Goal: Communication & Community: Answer question/provide support

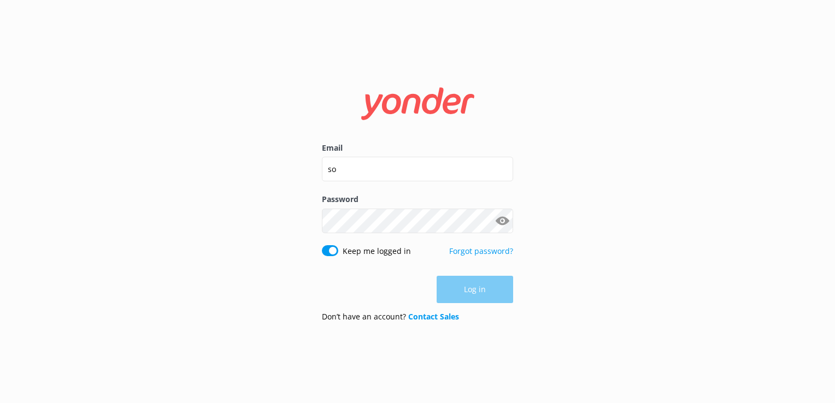
type input "[EMAIL_ADDRESS][DOMAIN_NAME]"
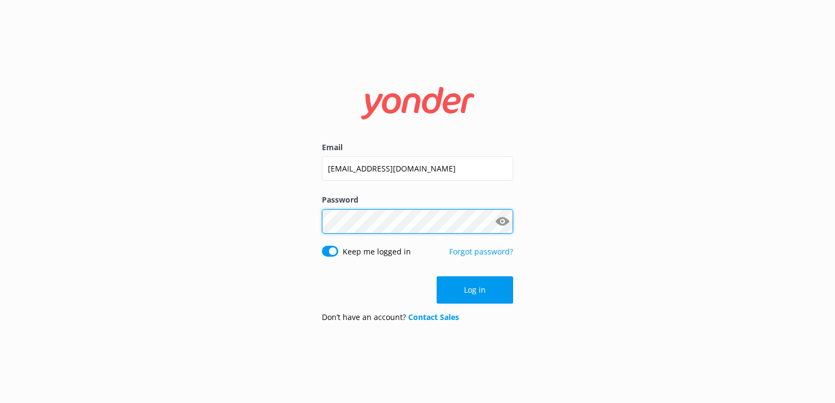
click button "Log in" at bounding box center [475, 290] width 77 height 27
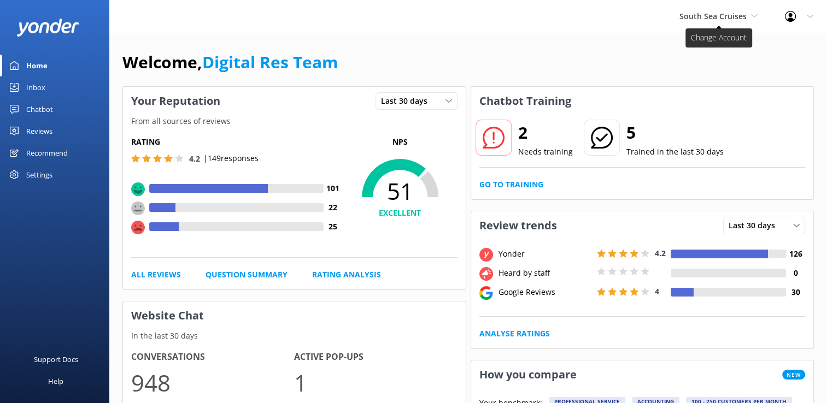
click at [699, 19] on span "South Sea Cruises" at bounding box center [712, 16] width 67 height 10
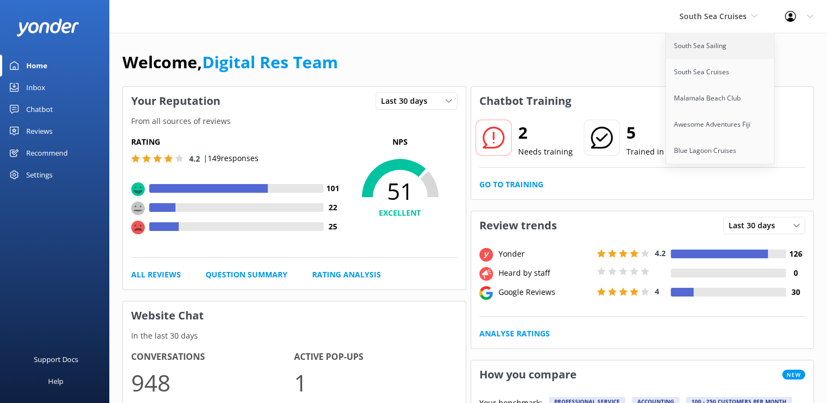
click at [694, 46] on link "South Sea Sailing" at bounding box center [720, 46] width 109 height 26
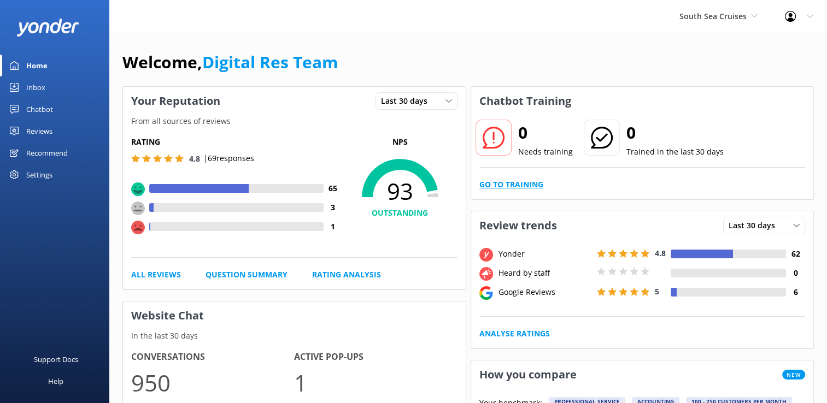
click at [509, 185] on link "Go to Training" at bounding box center [511, 185] width 64 height 12
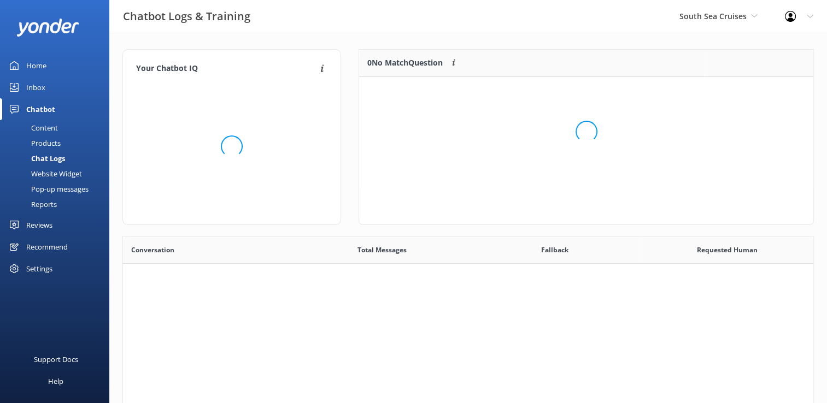
scroll to position [374, 682]
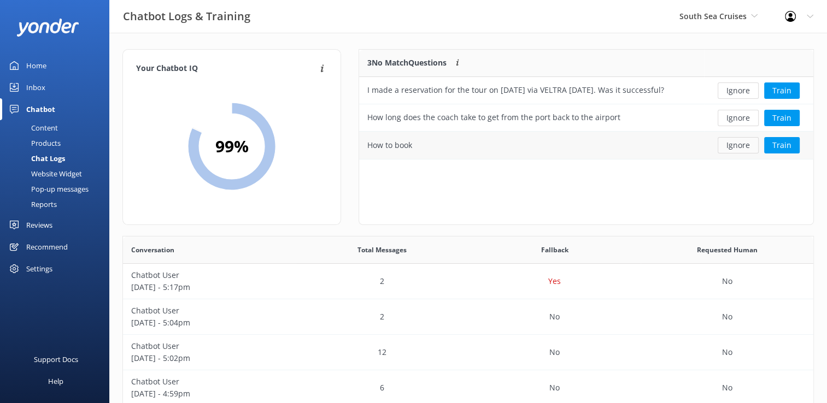
click at [735, 148] on button "Ignore" at bounding box center [738, 145] width 41 height 16
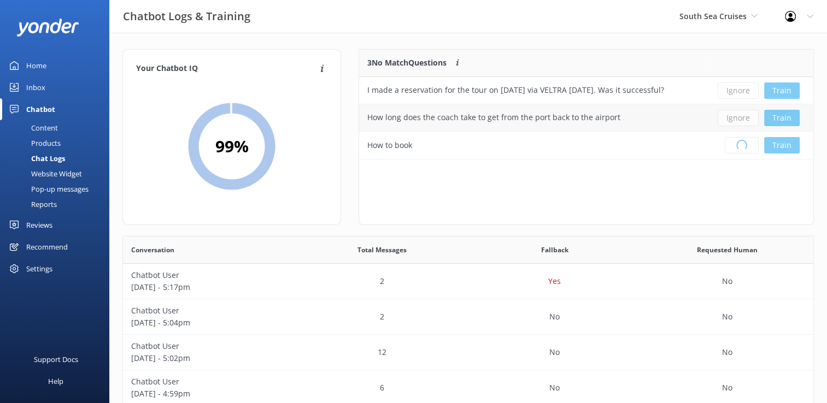
click at [741, 121] on div "Ignore Train" at bounding box center [758, 118] width 93 height 16
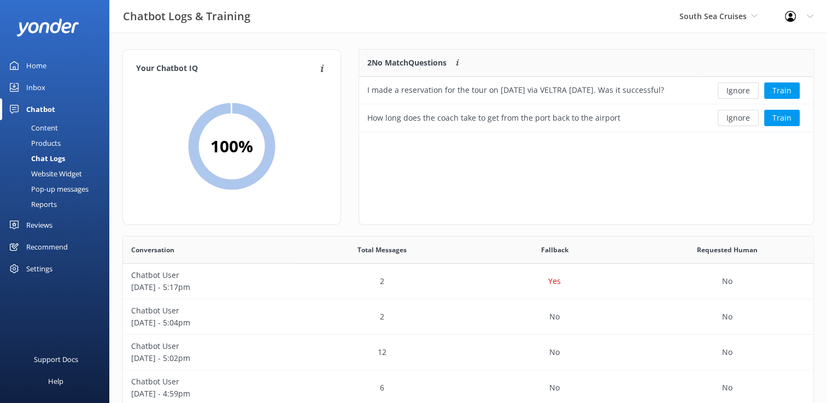
scroll to position [74, 445]
click at [742, 88] on button "Ignore" at bounding box center [738, 91] width 41 height 16
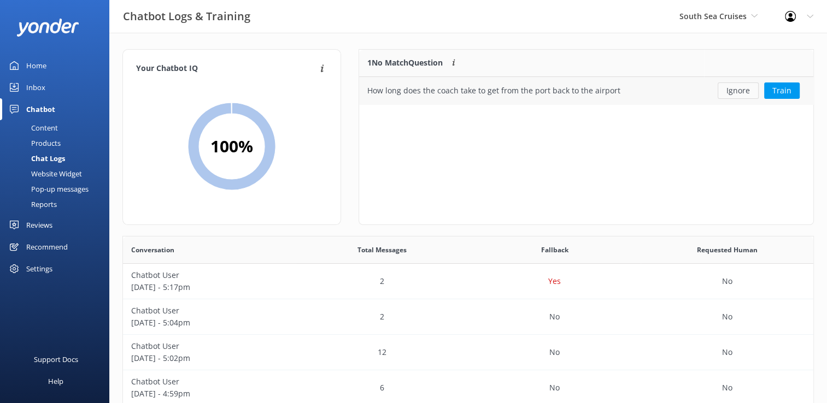
scroll to position [46, 445]
click at [743, 97] on button "Ignore" at bounding box center [738, 91] width 41 height 16
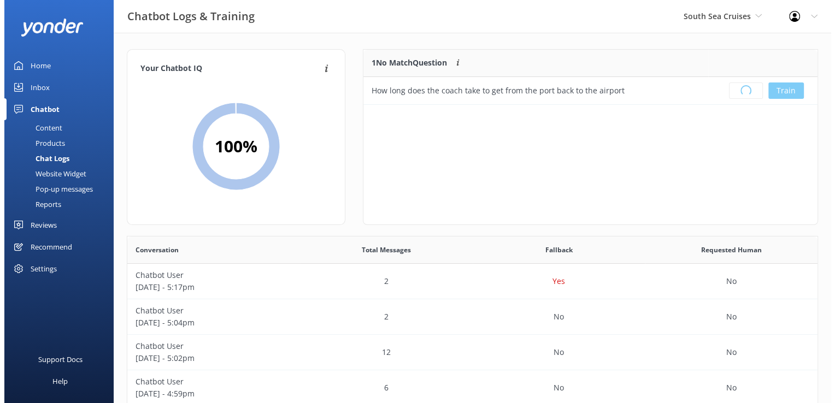
scroll to position [128, 445]
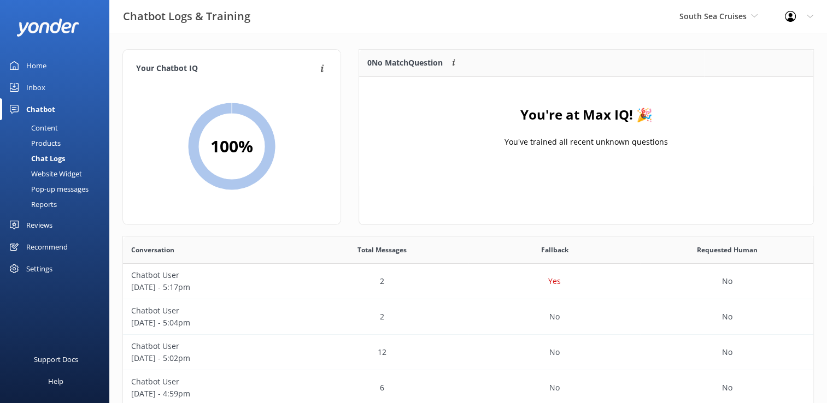
click at [49, 90] on link "Inbox" at bounding box center [54, 88] width 109 height 22
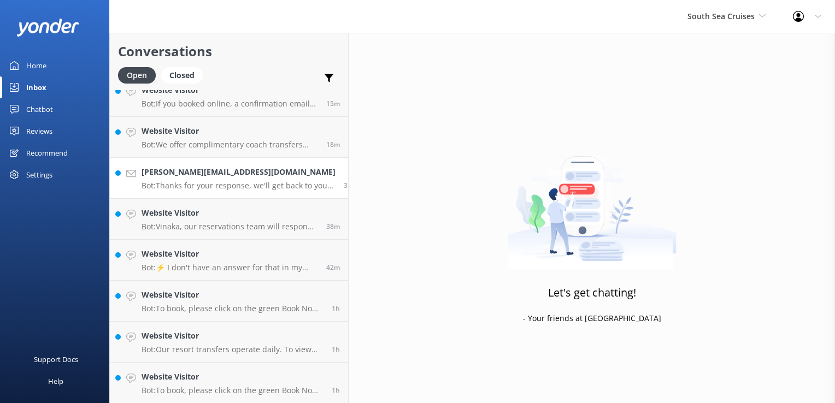
scroll to position [137, 0]
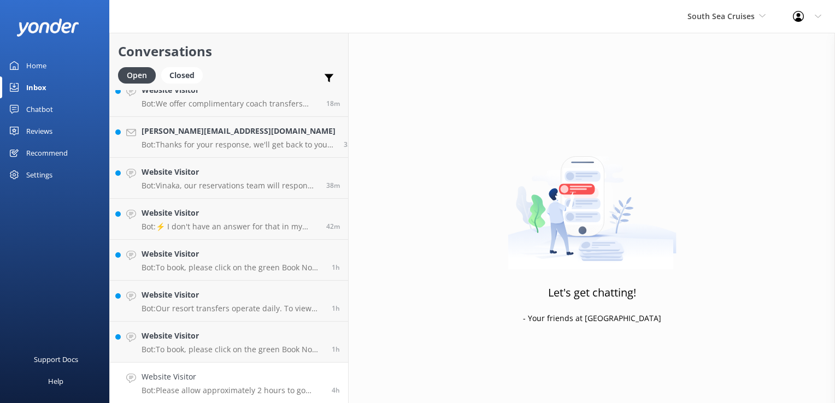
click at [244, 378] on h4 "Website Visitor" at bounding box center [233, 377] width 182 height 12
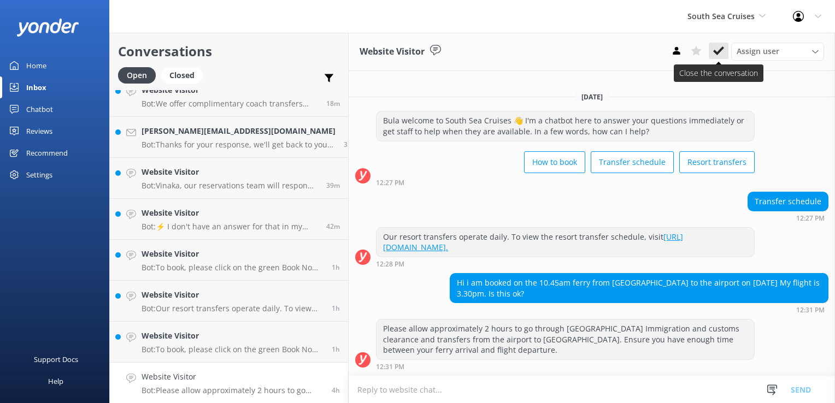
click at [717, 56] on icon at bounding box center [718, 50] width 11 height 11
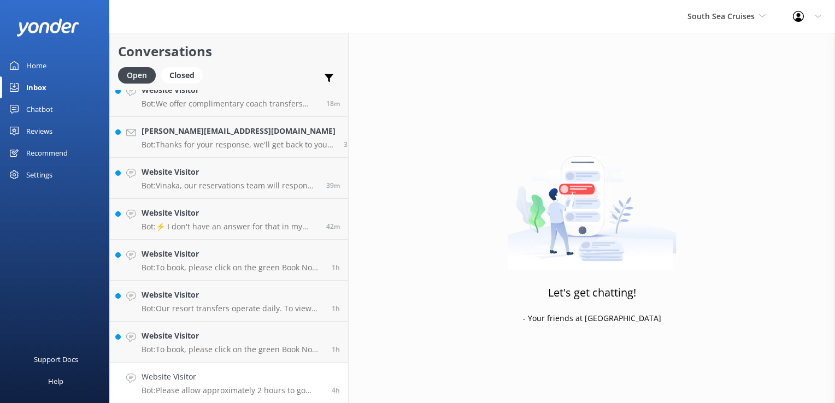
scroll to position [96, 0]
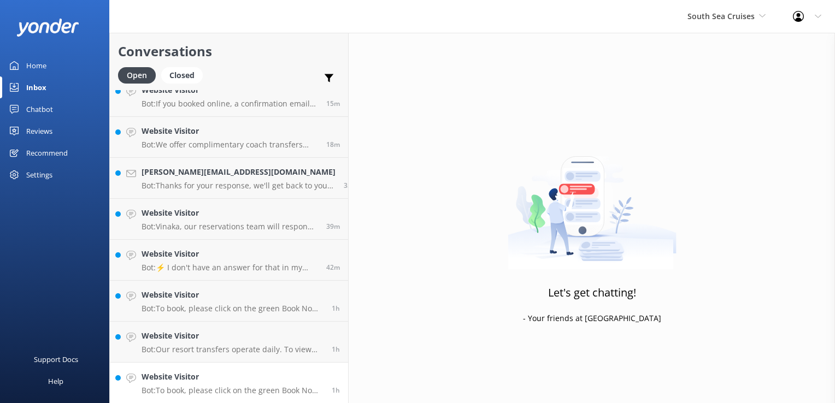
click at [233, 385] on div "Website Visitor Bot: To book, please click on the green Book Now button on our …" at bounding box center [233, 383] width 182 height 24
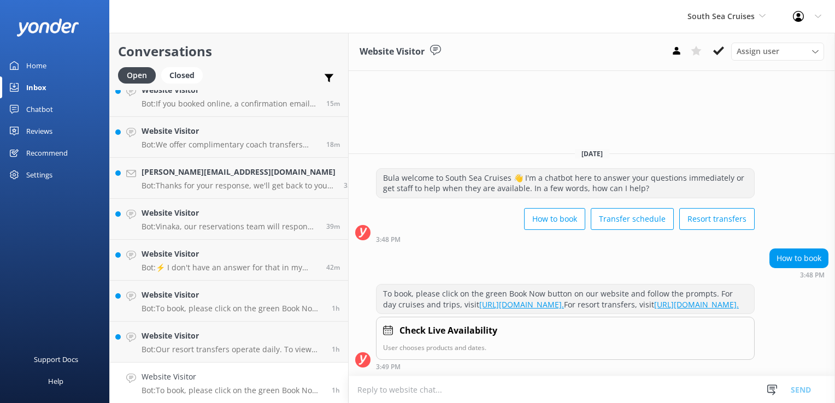
click at [729, 54] on div "Assign user Alyssa Sonya Digital Res Team Brenda Fenton Asena Naweilulu Miri Ko…" at bounding box center [745, 51] width 157 height 17
click at [721, 51] on icon at bounding box center [718, 50] width 11 height 11
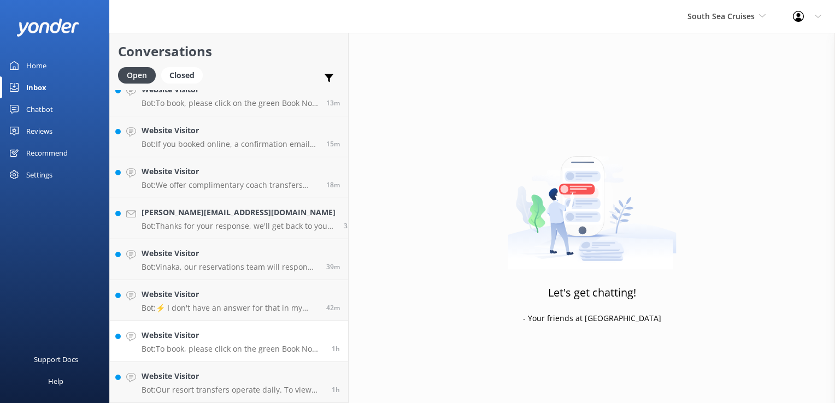
scroll to position [55, 0]
drag, startPoint x: 241, startPoint y: 381, endPoint x: 248, endPoint y: 377, distance: 8.1
click at [242, 381] on h4 "Website Visitor" at bounding box center [233, 377] width 182 height 12
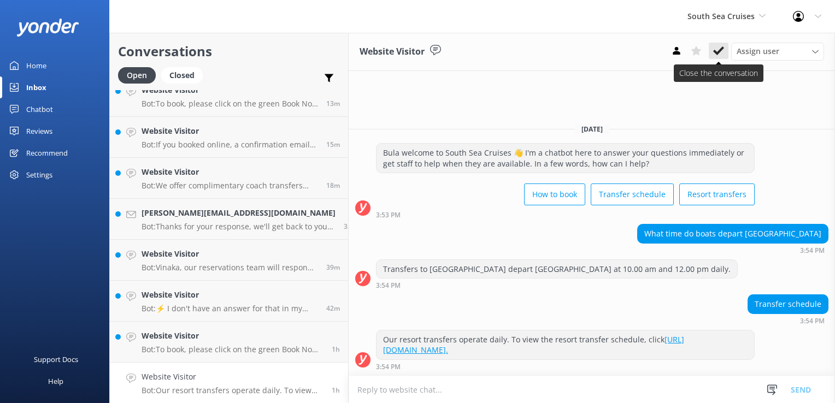
click at [722, 54] on icon at bounding box center [718, 50] width 11 height 11
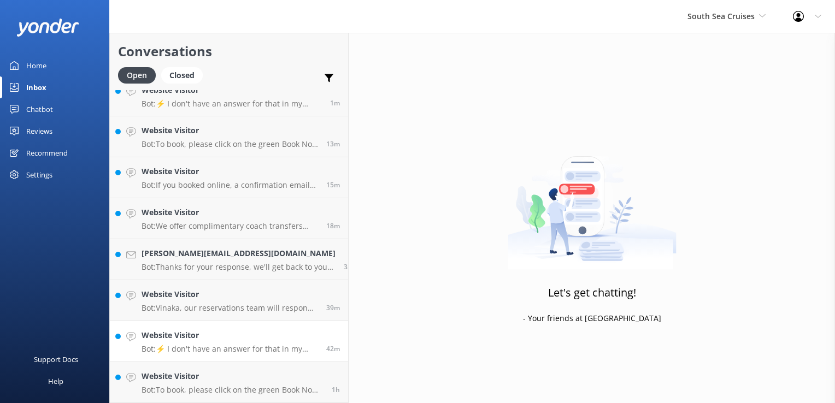
scroll to position [14, 0]
drag, startPoint x: 257, startPoint y: 377, endPoint x: 293, endPoint y: 371, distance: 36.1
click at [257, 377] on h4 "Website Visitor" at bounding box center [233, 377] width 182 height 12
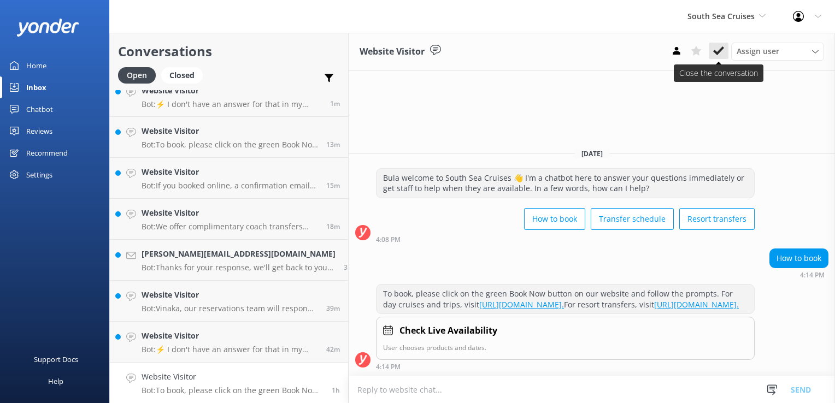
click at [727, 48] on button at bounding box center [719, 51] width 20 height 16
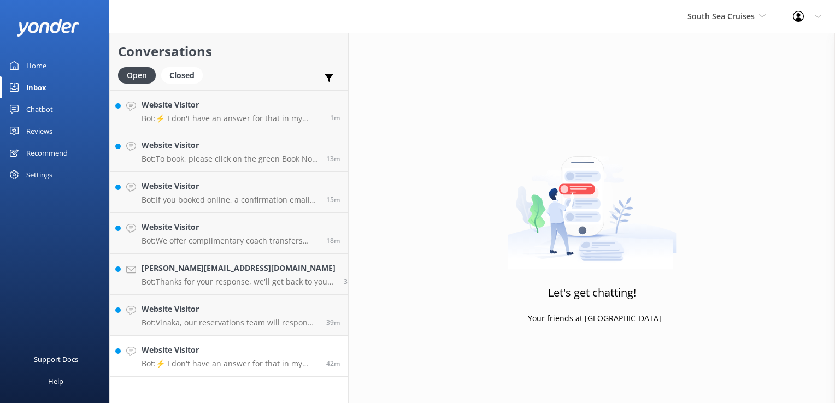
click at [273, 365] on p "Bot: ⚡ I don't have an answer for that in my knowledge base. Please try and rep…" at bounding box center [230, 364] width 177 height 10
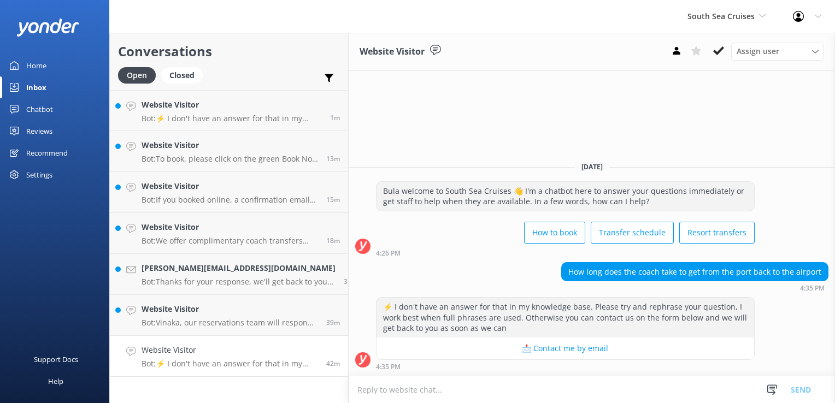
click at [509, 385] on textarea at bounding box center [592, 390] width 486 height 27
type textarea "It takes roughly 45mins from Port Denarau to the Airport, depending on the traf…"
click at [808, 385] on button "Send" at bounding box center [800, 389] width 41 height 27
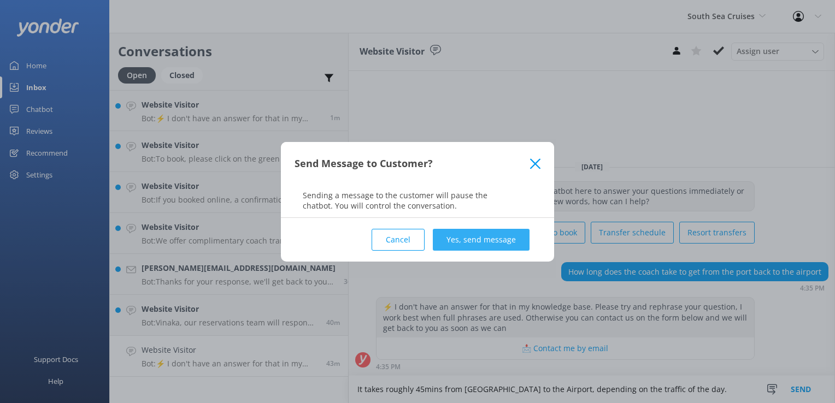
click at [463, 242] on button "Yes, send message" at bounding box center [481, 240] width 97 height 22
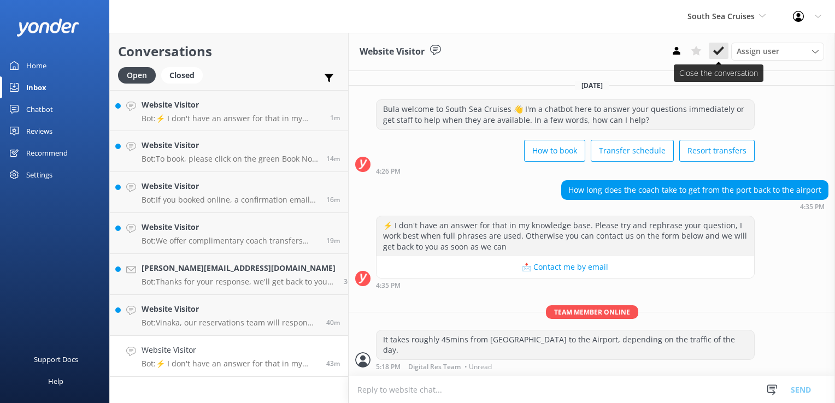
click at [725, 54] on button at bounding box center [719, 51] width 20 height 16
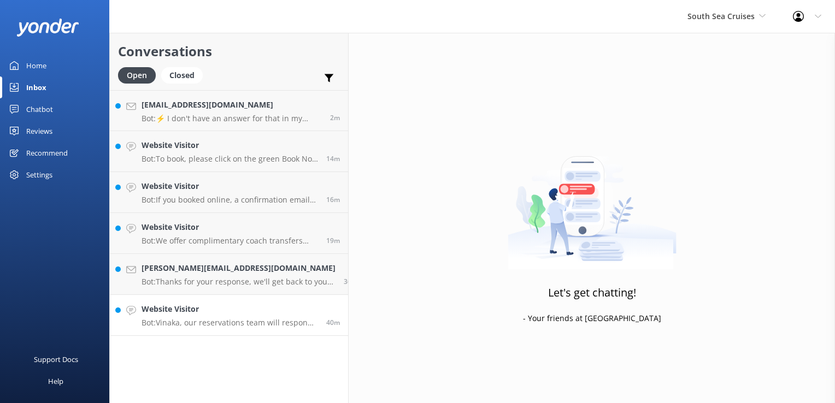
click at [222, 319] on p "Bot: Vinaka, our reservations team will respond to you as soon as they can." at bounding box center [230, 323] width 177 height 10
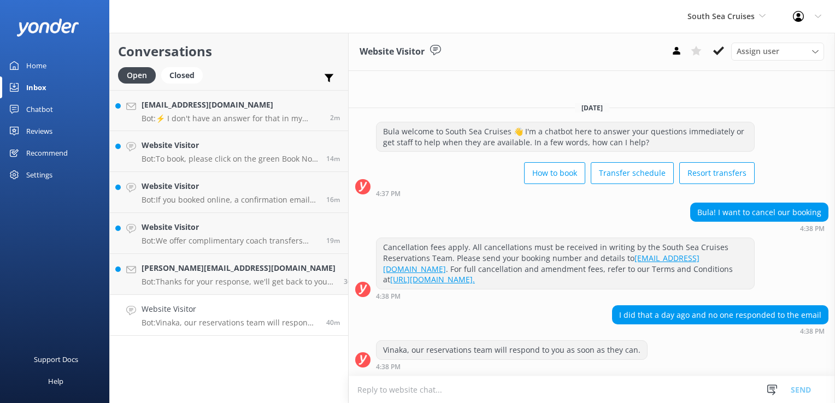
click at [714, 62] on div "Website Visitor Assign user Alyssa Sonya Digital Res Team Brenda Fenton Asena N…" at bounding box center [592, 52] width 486 height 38
click at [718, 54] on use at bounding box center [718, 50] width 11 height 9
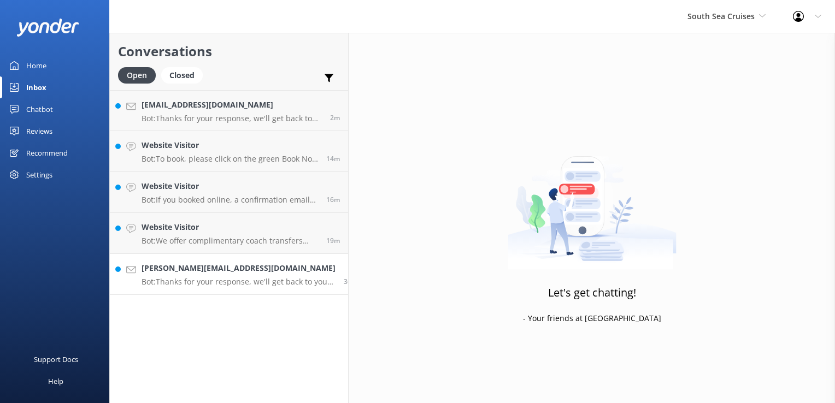
click at [226, 275] on div "laura.dallosteria95@gmail.com Bot: Thanks for your response, we'll get back to …" at bounding box center [239, 274] width 194 height 24
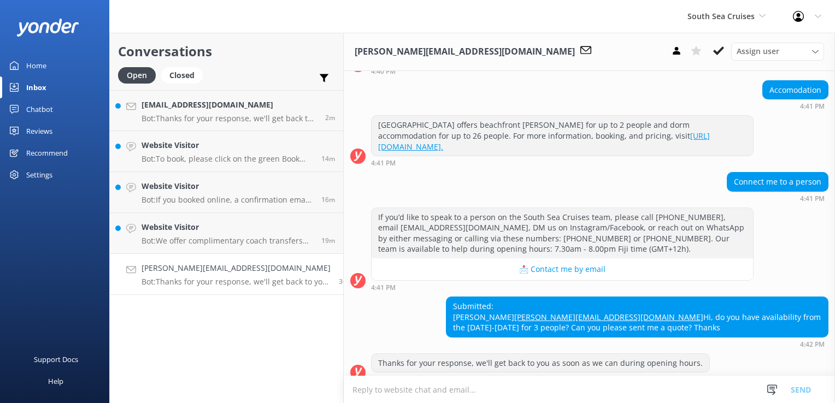
scroll to position [269, 0]
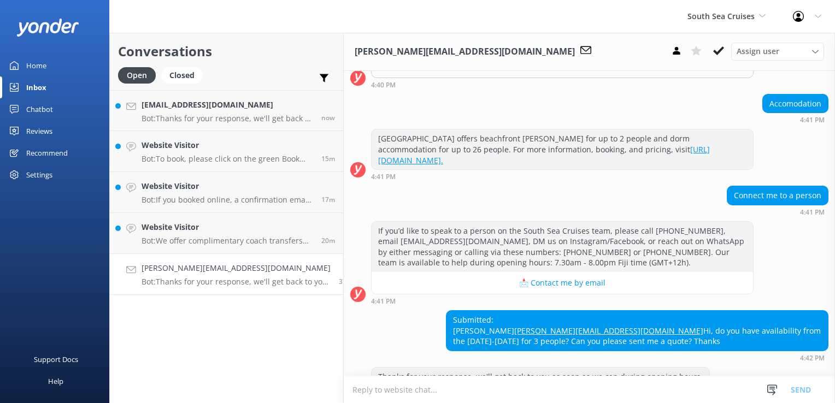
scroll to position [269, 0]
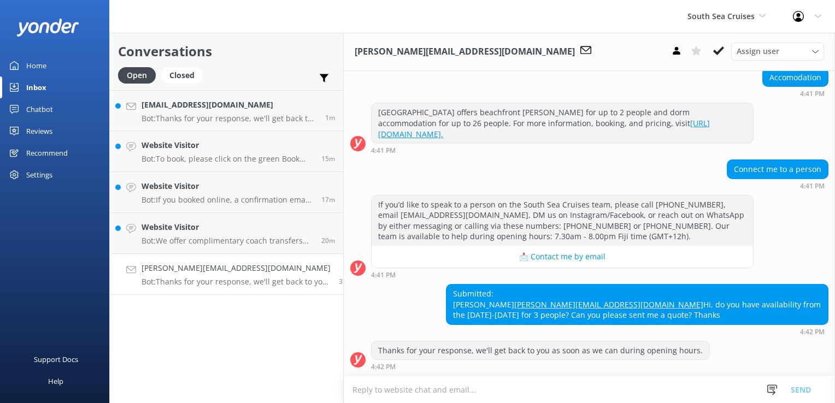
click at [434, 401] on textarea at bounding box center [589, 390] width 491 height 27
click at [434, 395] on textarea at bounding box center [589, 390] width 491 height 27
paste textarea "https://southseacruisesfiji.com/day-trips/"
type textarea "You can check availability and book online on our website here: https://southse…"
click at [796, 398] on button "Send" at bounding box center [800, 389] width 41 height 27
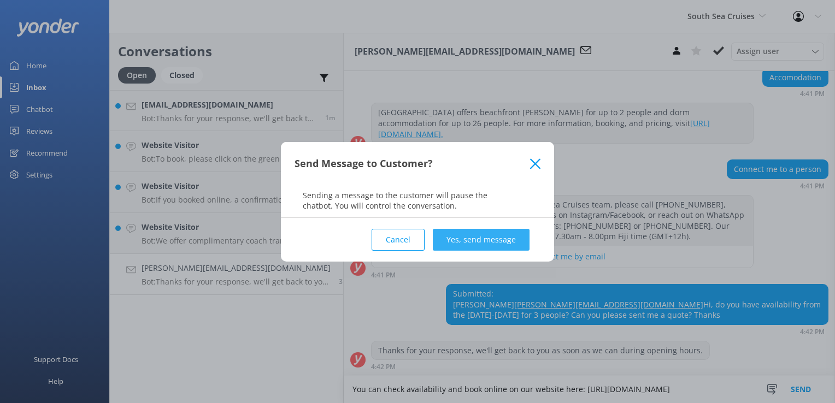
click at [498, 240] on button "Yes, send message" at bounding box center [481, 240] width 97 height 22
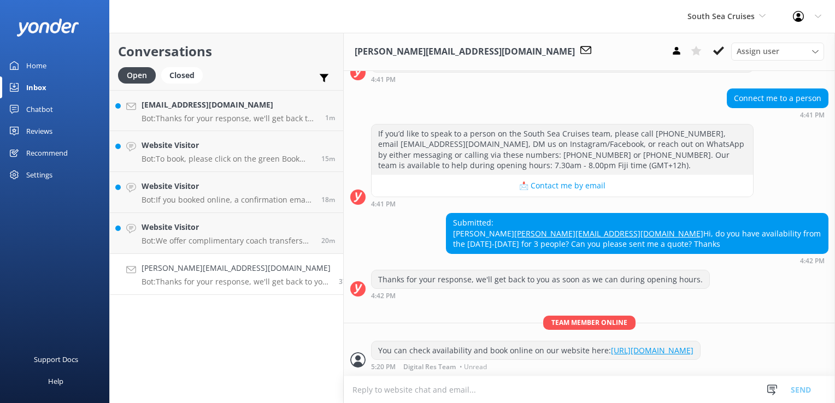
scroll to position [340, 0]
click at [719, 53] on use at bounding box center [718, 50] width 11 height 9
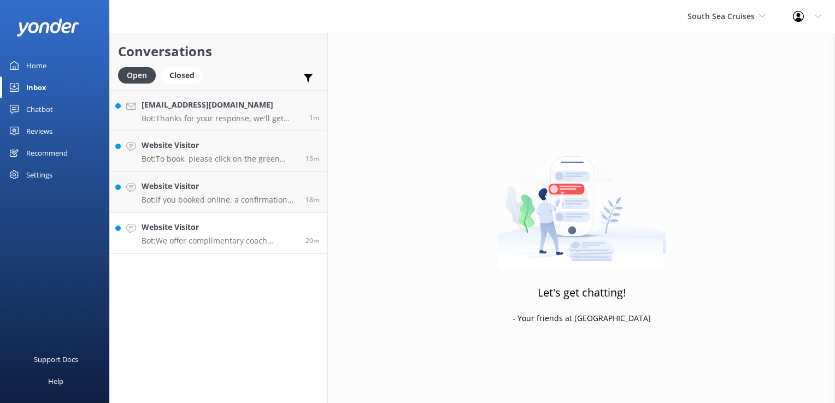
click at [195, 236] on div "Website Visitor Bot: We offer complimentary coach transfers from most Coral Coa…" at bounding box center [220, 233] width 156 height 24
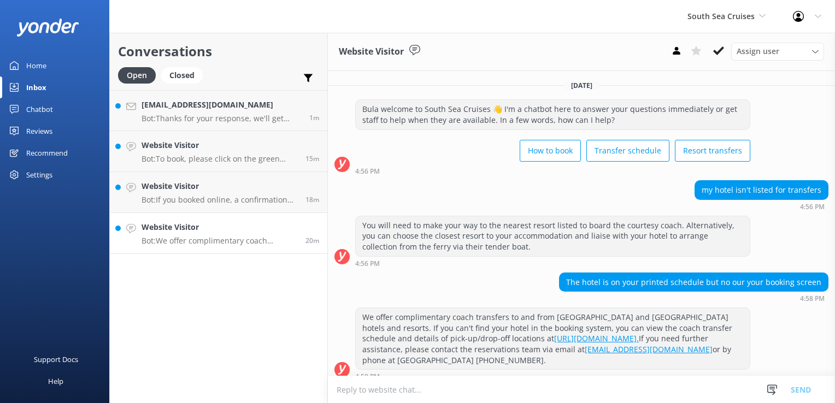
scroll to position [110, 0]
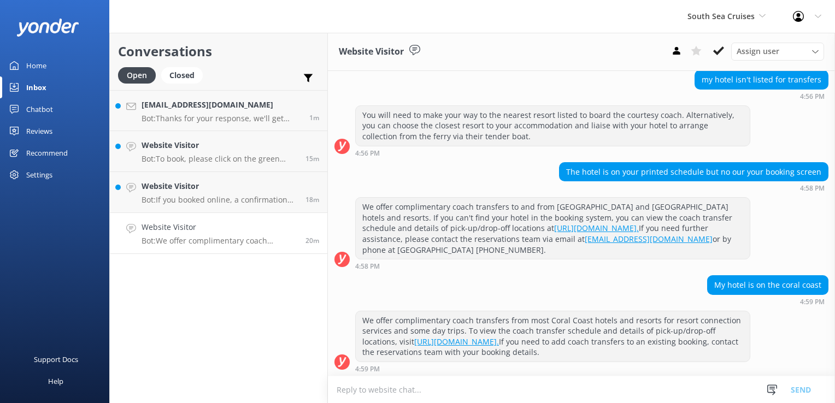
click at [435, 388] on textarea at bounding box center [581, 390] width 507 height 27
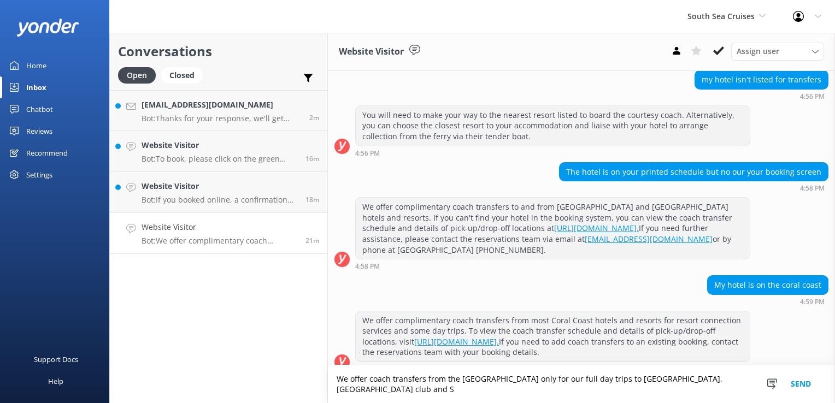
scroll to position [121, 0]
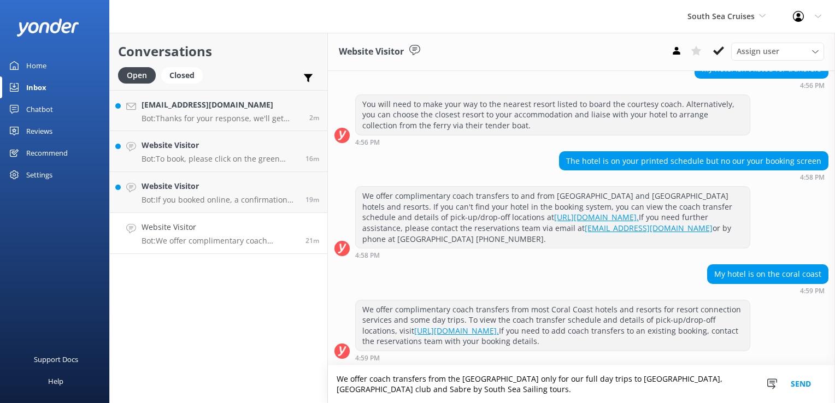
type textarea "We offer coach transfers from the Coral Coast only for our full day trips to So…"
click at [809, 392] on button "Send" at bounding box center [800, 385] width 41 height 38
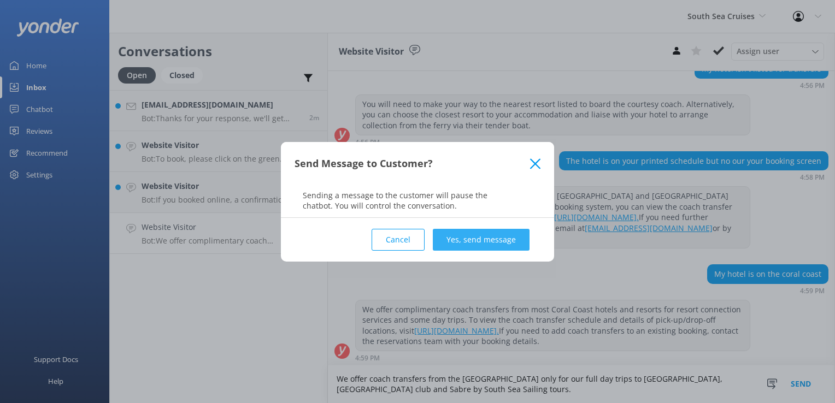
click at [502, 234] on button "Yes, send message" at bounding box center [481, 240] width 97 height 22
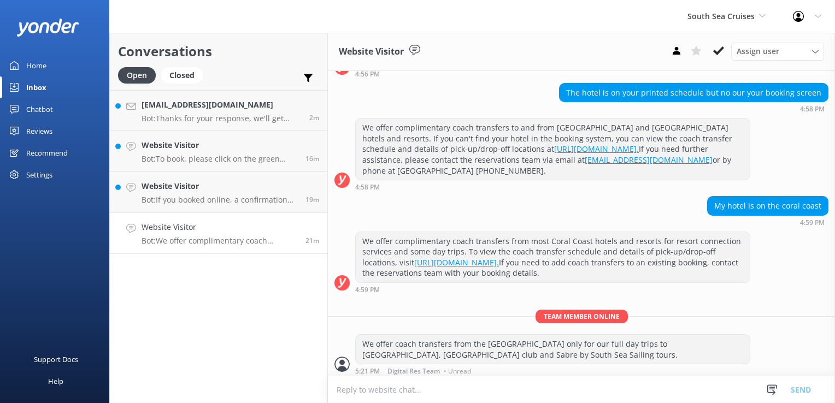
scroll to position [192, 0]
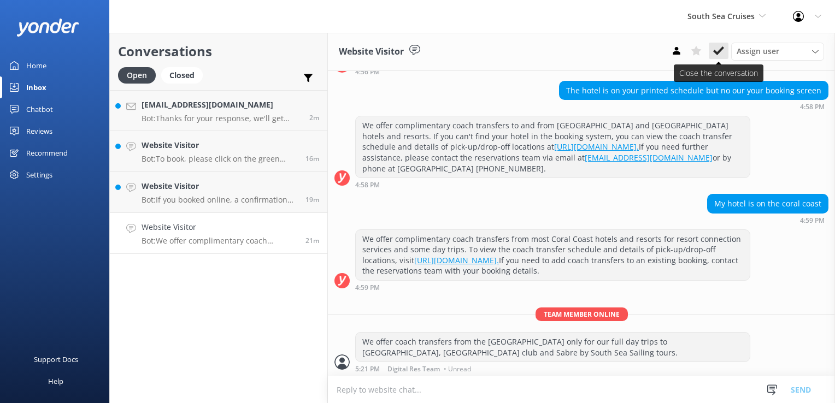
drag, startPoint x: 730, startPoint y: 52, endPoint x: 720, endPoint y: 54, distance: 10.0
click at [730, 53] on div "Assign user Alyssa Sonya Digital Res Team Brenda Fenton Asena Naweilulu Miri Ko…" at bounding box center [745, 51] width 157 height 17
click at [720, 54] on icon at bounding box center [718, 50] width 11 height 11
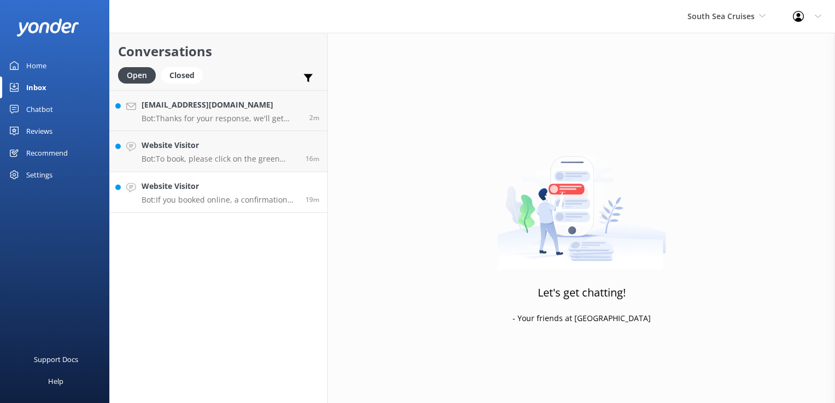
click at [238, 196] on p "Bot: If you booked online, a confirmation email would have been sent to the ema…" at bounding box center [220, 200] width 156 height 10
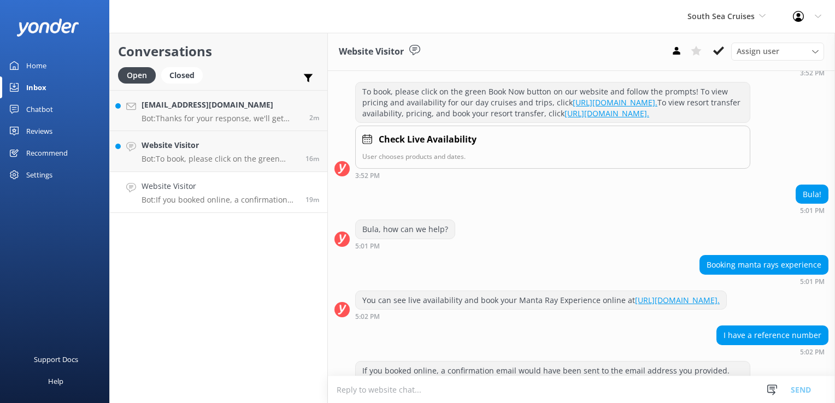
scroll to position [362, 0]
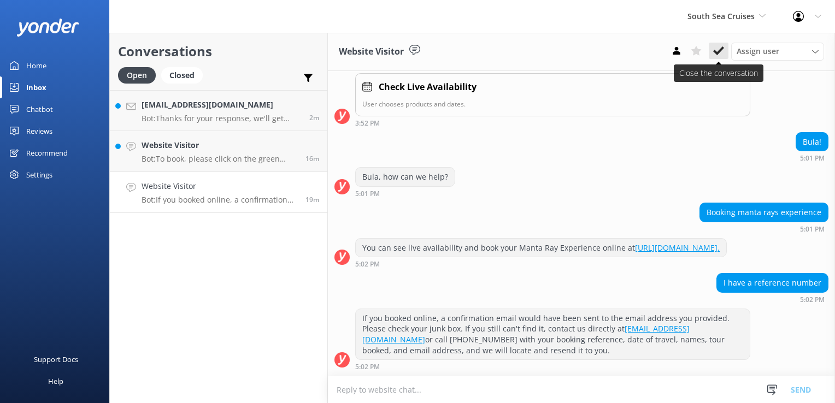
click at [715, 58] on button at bounding box center [719, 51] width 20 height 16
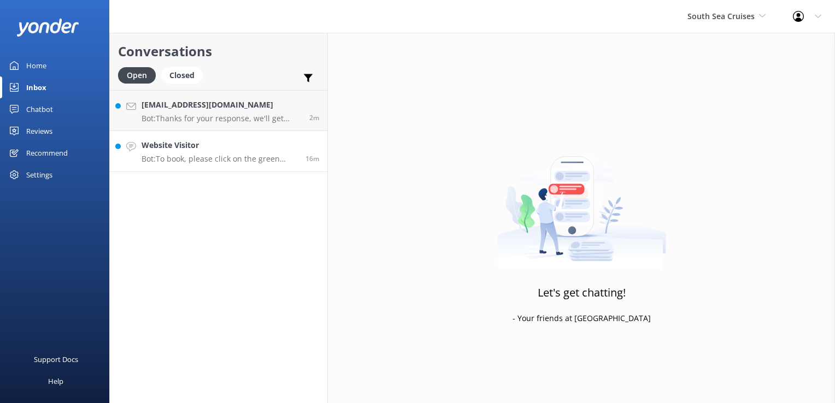
click at [238, 167] on link "Website Visitor Bot: To book, please click on the green Book Now button on our …" at bounding box center [219, 151] width 218 height 41
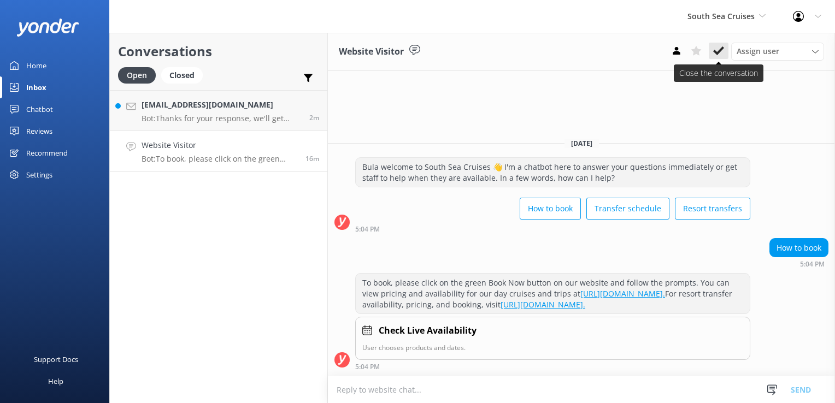
click at [718, 49] on icon at bounding box center [718, 50] width 11 height 11
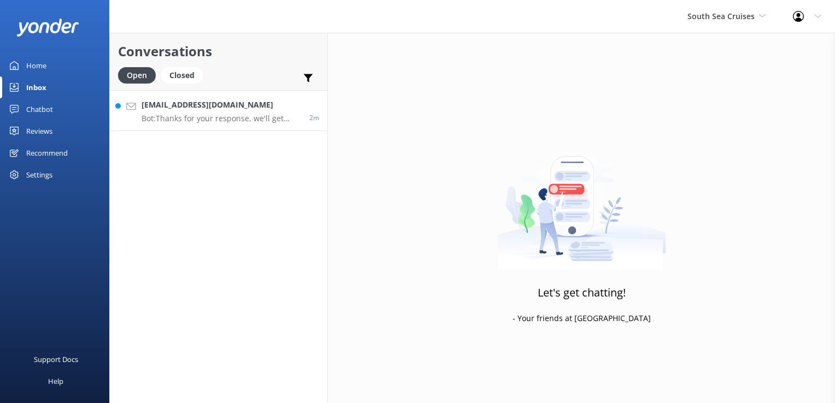
click at [208, 111] on div "dr_mn_bg2@yahoo.co.jp Bot: Thanks for your response, we'll get back to you as s…" at bounding box center [222, 111] width 160 height 24
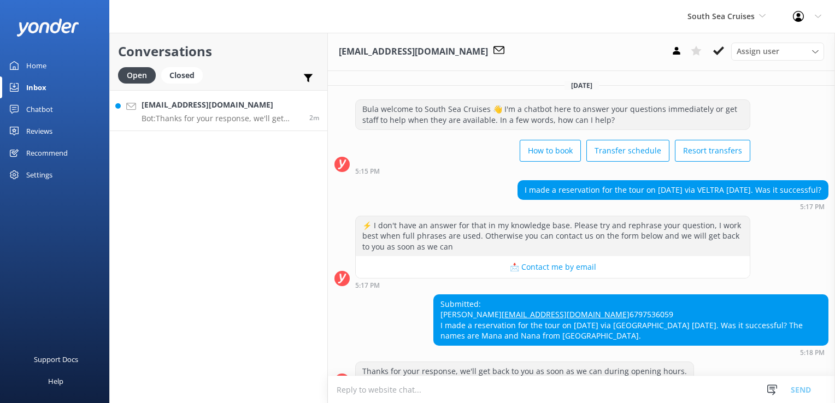
scroll to position [40, 0]
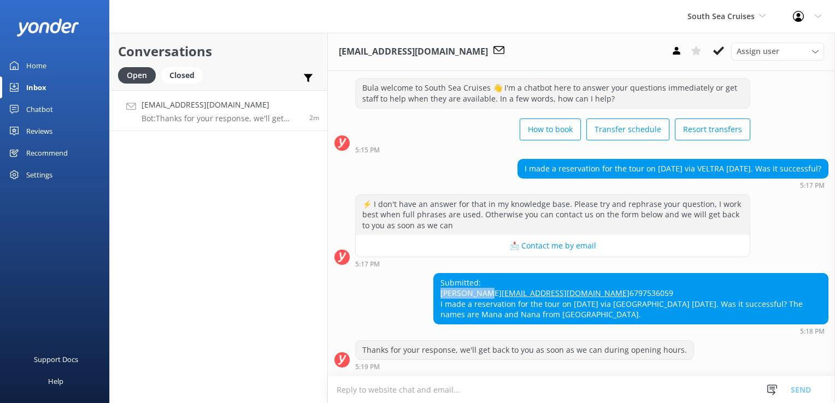
drag, startPoint x: 483, startPoint y: 273, endPoint x: 424, endPoint y: 274, distance: 58.5
click at [424, 274] on div "Submitted: Mana Hirota dr_mn_bg2@yahoo.co.jp 6797536059 I made a reservation fo…" at bounding box center [581, 304] width 507 height 62
copy div "Mana Hirota"
click at [488, 382] on textarea at bounding box center [581, 390] width 507 height 27
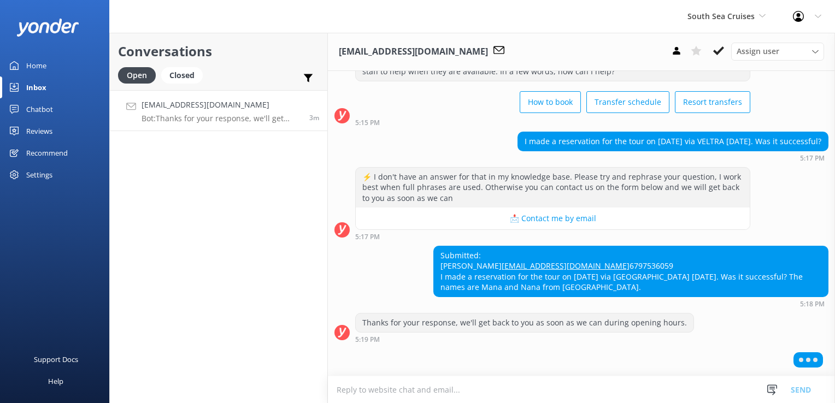
scroll to position [67, 0]
click at [716, 23] on div "South Sea Cruises South Sea Sailing South Sea Cruises Malamala Beach Club Aweso…" at bounding box center [726, 16] width 105 height 33
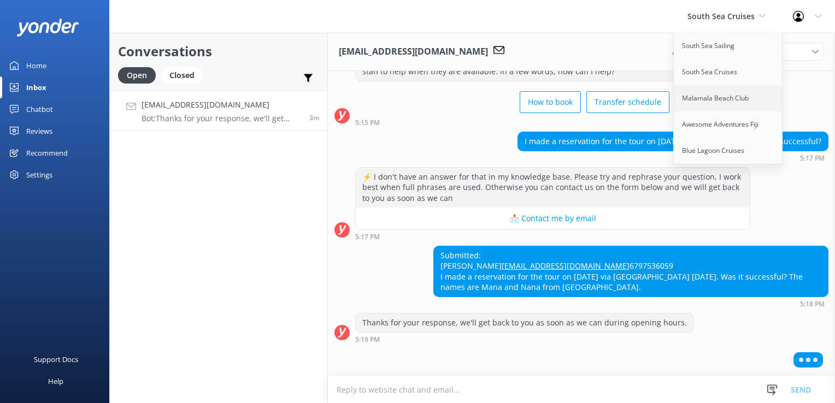
click at [703, 96] on link "Malamala Beach Club" at bounding box center [728, 98] width 109 height 26
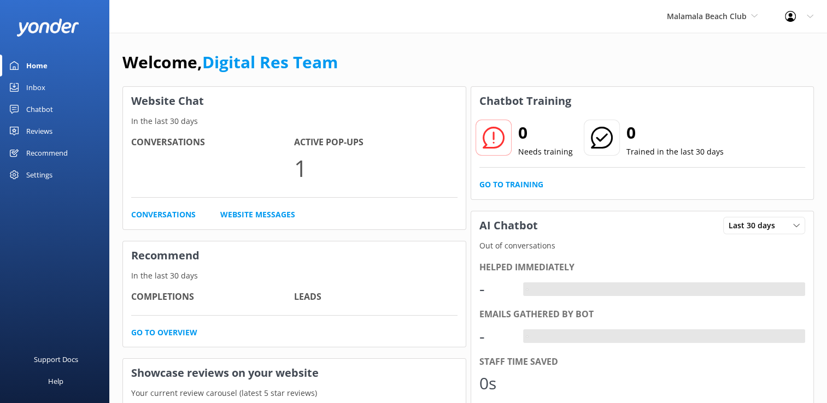
click at [42, 118] on div "Chatbot" at bounding box center [39, 109] width 27 height 22
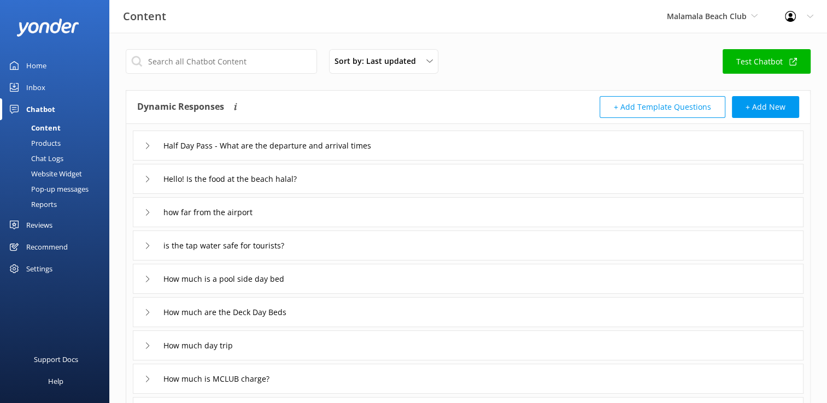
click at [43, 152] on div "Chat Logs" at bounding box center [35, 158] width 57 height 15
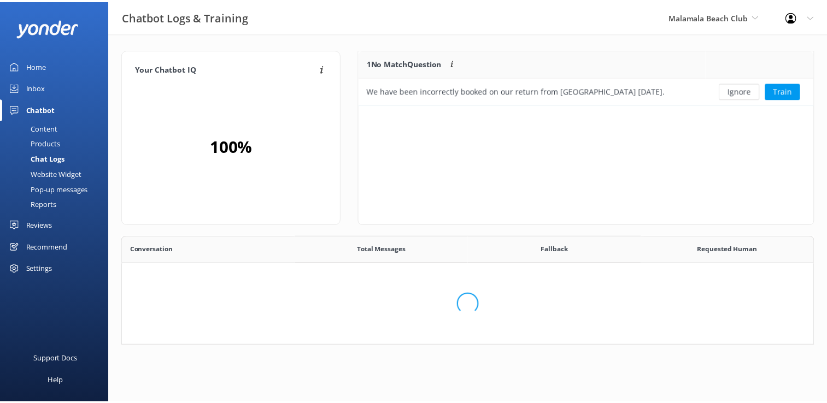
scroll to position [9, 9]
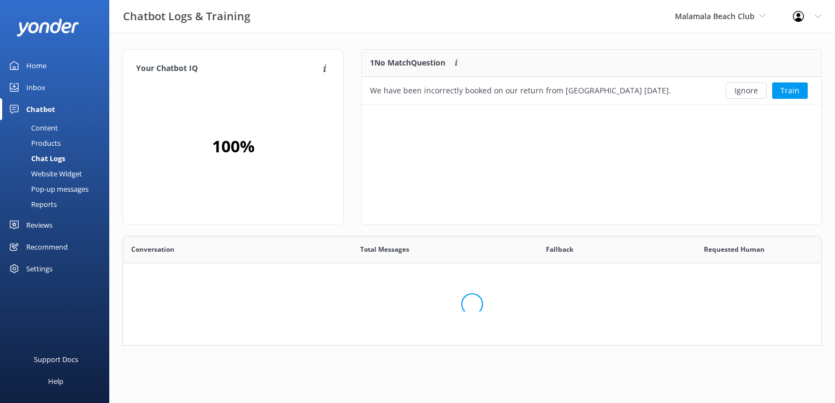
click at [42, 162] on div "Chat Logs" at bounding box center [36, 158] width 58 height 15
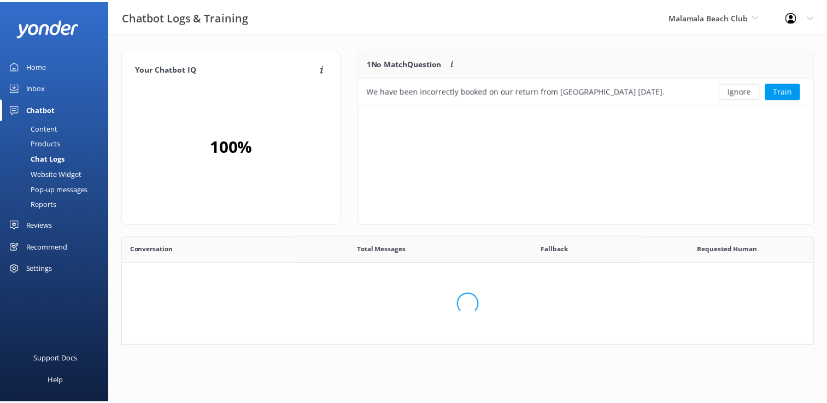
scroll to position [374, 682]
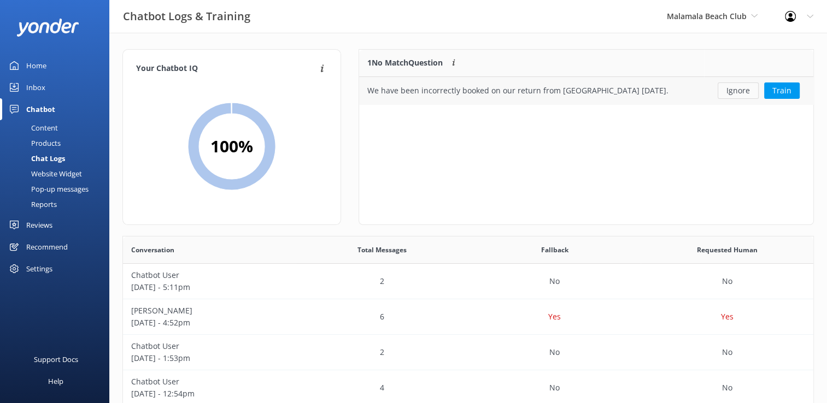
click at [747, 93] on button "Ignore" at bounding box center [738, 91] width 41 height 16
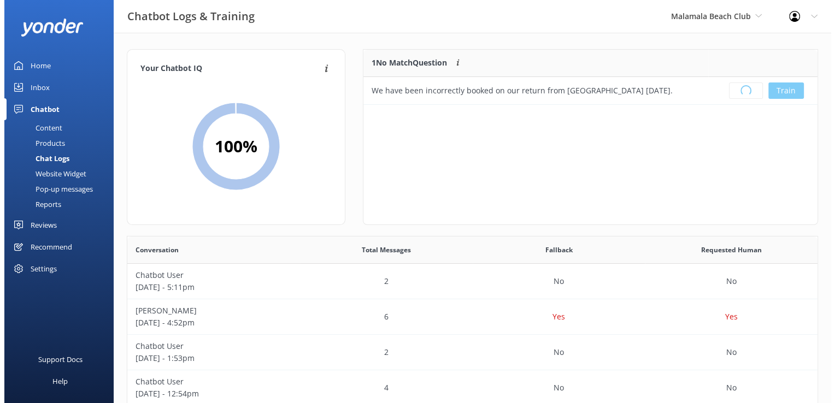
scroll to position [128, 445]
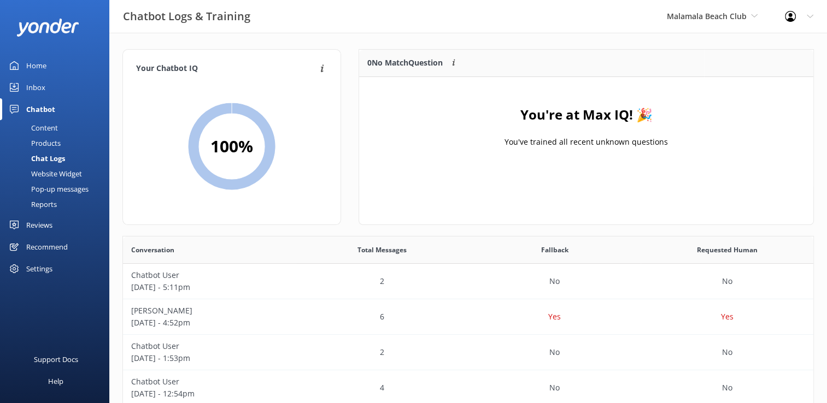
click at [51, 86] on link "Inbox" at bounding box center [54, 88] width 109 height 22
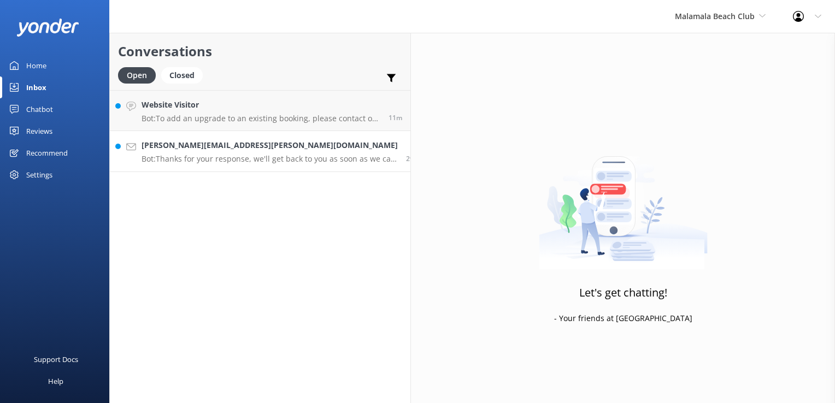
click at [220, 168] on link "tony@mckenna.com.au Bot: Thanks for your response, we'll get back to you as soo…" at bounding box center [260, 151] width 301 height 41
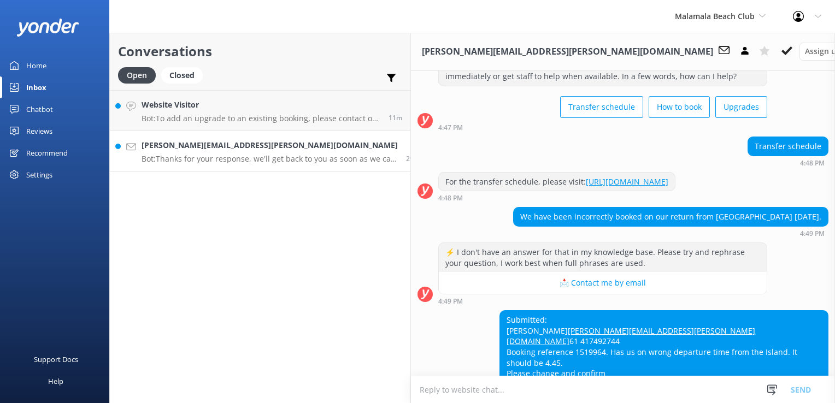
scroll to position [100, 0]
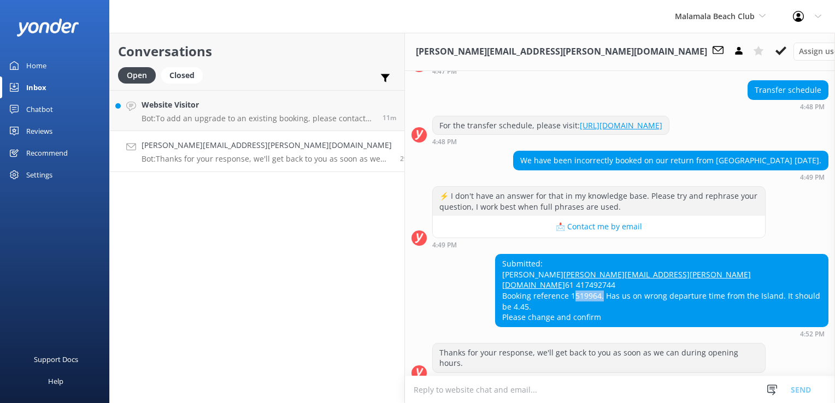
drag, startPoint x: 571, startPoint y: 305, endPoint x: 542, endPoint y: 302, distance: 28.6
click at [542, 302] on div "Submitted: Tony McKenna tony@mckenna.com.au 61 417492744 Booking reference 1519…" at bounding box center [662, 291] width 332 height 72
copy div "1519964"
click at [538, 396] on textarea at bounding box center [620, 390] width 430 height 27
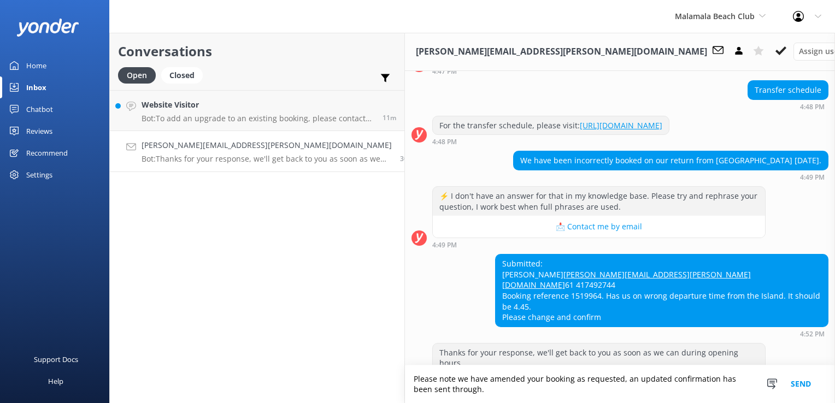
type textarea "Please note we have amended your booking as requested, an updated confirmation …"
click at [796, 388] on button "Send" at bounding box center [800, 385] width 41 height 38
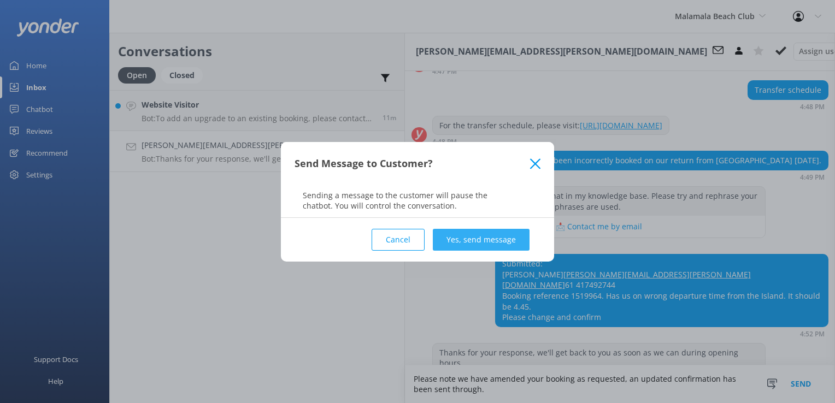
click at [466, 238] on button "Yes, send message" at bounding box center [481, 240] width 97 height 22
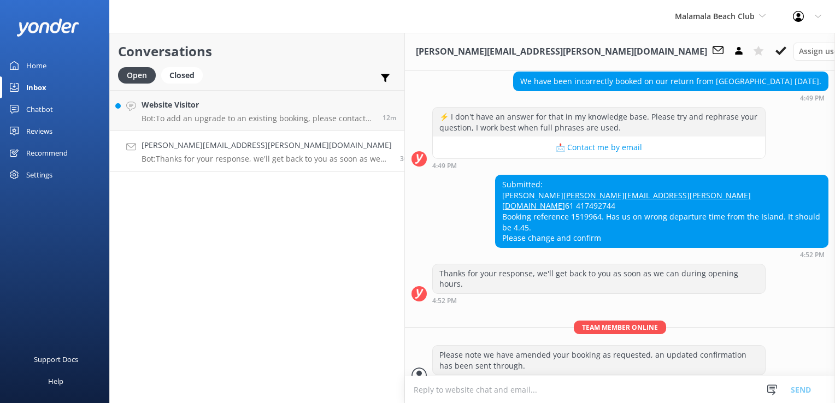
scroll to position [181, 0]
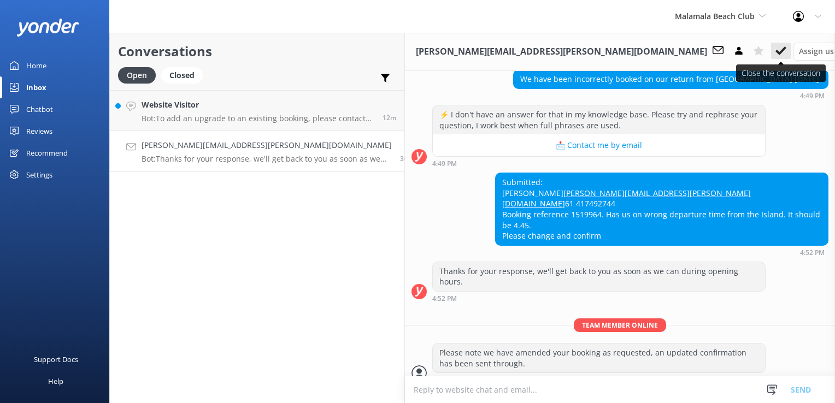
click at [771, 45] on button at bounding box center [781, 51] width 20 height 16
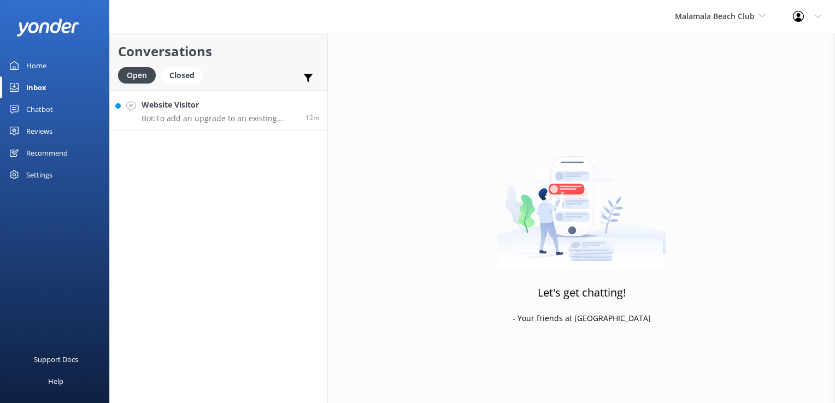
drag, startPoint x: 245, startPoint y: 117, endPoint x: 301, endPoint y: 108, distance: 57.0
click at [246, 118] on p "Bot: To add an upgrade to an existing booking, please contact our team at reser…" at bounding box center [220, 119] width 156 height 10
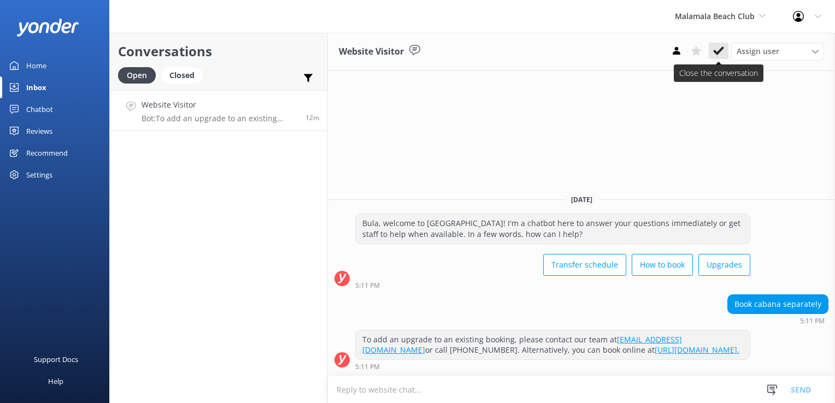
click at [716, 57] on button at bounding box center [719, 51] width 20 height 16
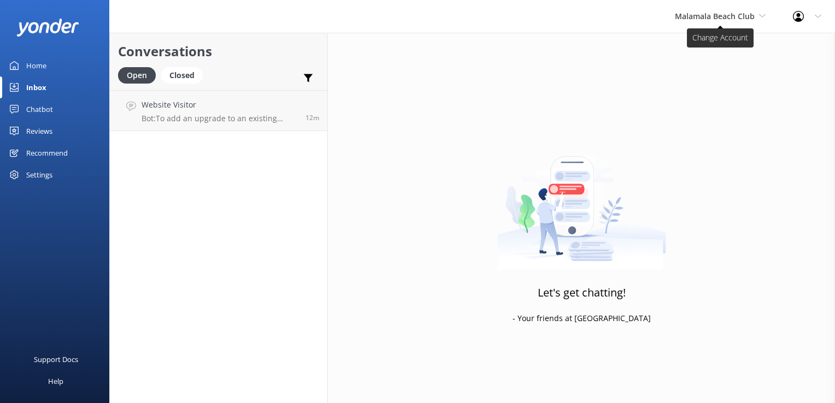
click at [735, 20] on span "Malamala Beach Club" at bounding box center [715, 16] width 80 height 10
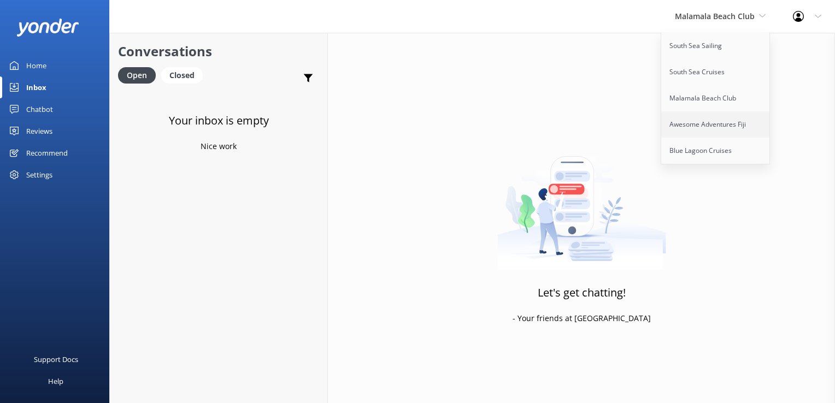
click at [710, 128] on link "Awesome Adventures Fiji" at bounding box center [715, 124] width 109 height 26
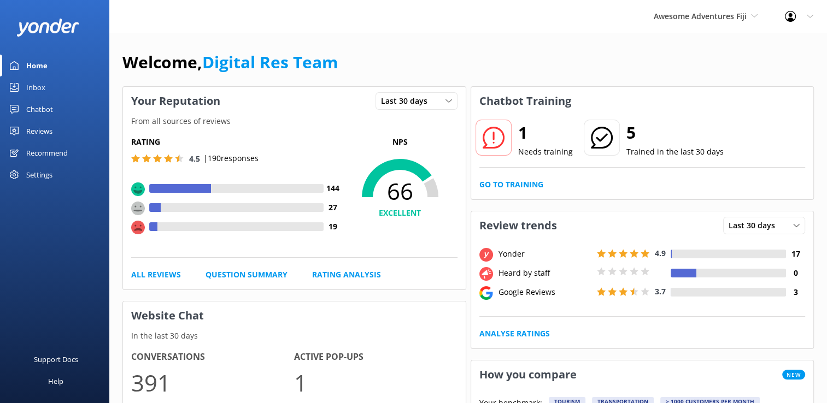
click at [40, 94] on div "Inbox" at bounding box center [35, 88] width 19 height 22
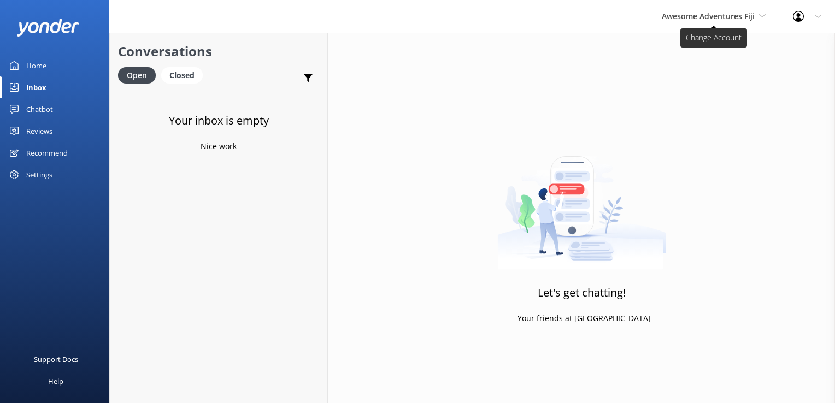
click at [704, 22] on span "Awesome Adventures Fiji" at bounding box center [714, 16] width 104 height 12
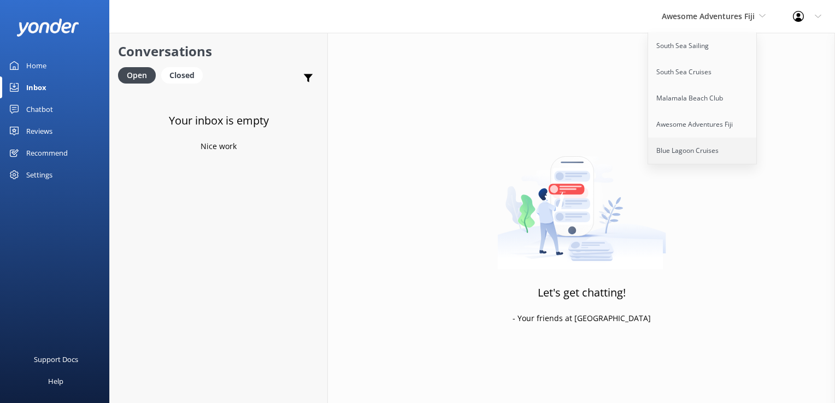
click at [663, 152] on link "Blue Lagoon Cruises" at bounding box center [702, 151] width 109 height 26
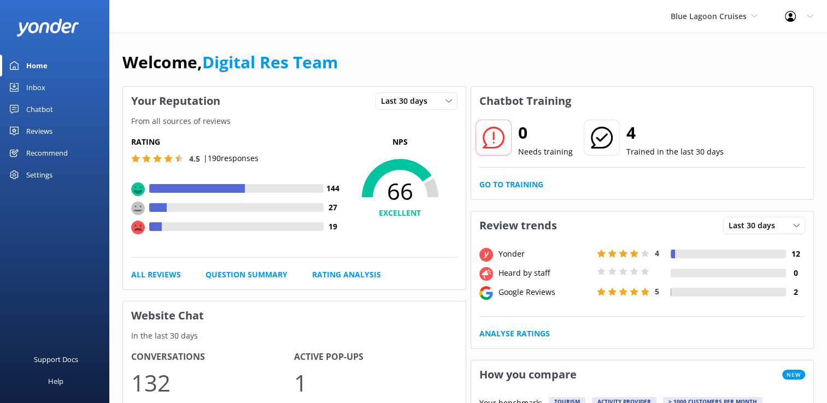
click at [49, 91] on link "Inbox" at bounding box center [54, 88] width 109 height 22
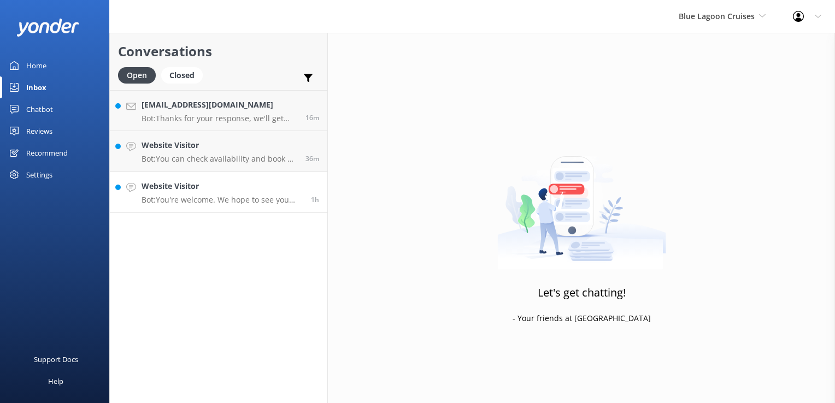
click at [226, 189] on h4 "Website Visitor" at bounding box center [222, 186] width 161 height 12
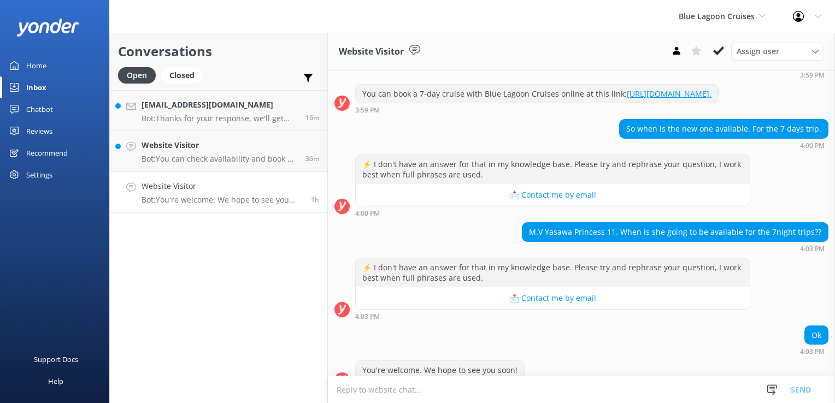
scroll to position [262, 0]
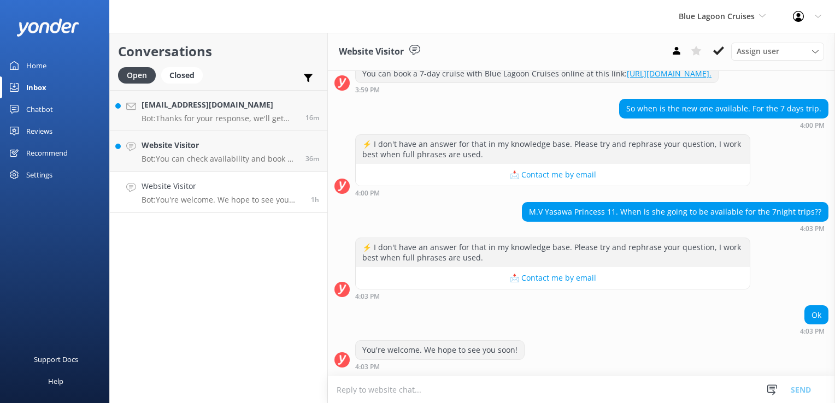
click at [728, 61] on div "Website Visitor Assign user Sonya Alyssa Asena Naweilulu Lavenia Adivou Miri Ko…" at bounding box center [581, 52] width 507 height 38
click at [719, 56] on icon at bounding box center [718, 50] width 11 height 11
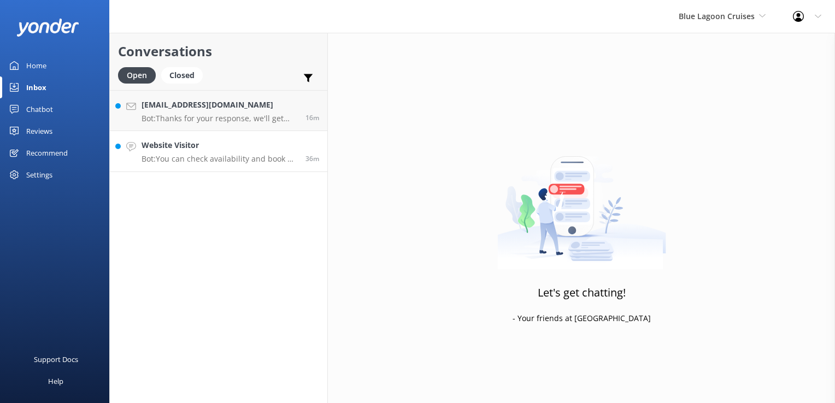
click at [214, 150] on h4 "Website Visitor" at bounding box center [220, 145] width 156 height 12
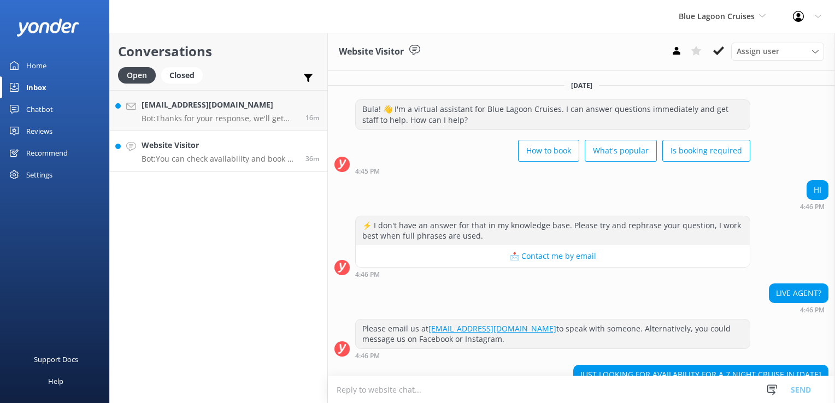
scroll to position [79, 0]
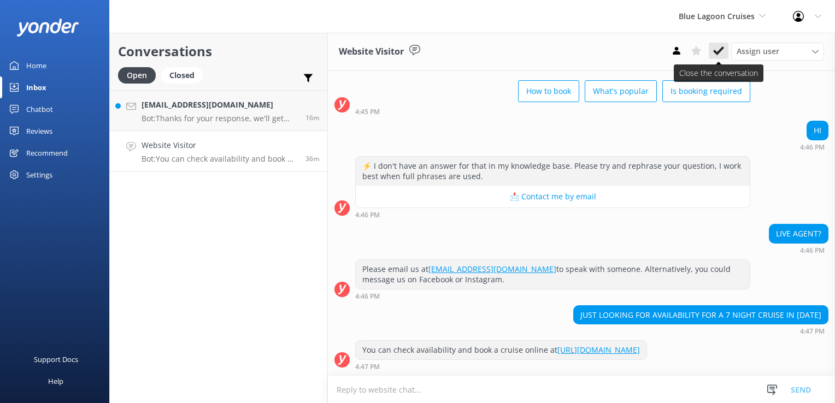
click at [715, 60] on div "Website Visitor Assign user Sonya Alyssa Asena Naweilulu Lavenia Adivou Miri Ko…" at bounding box center [581, 52] width 507 height 38
click at [719, 55] on icon at bounding box center [718, 50] width 11 height 11
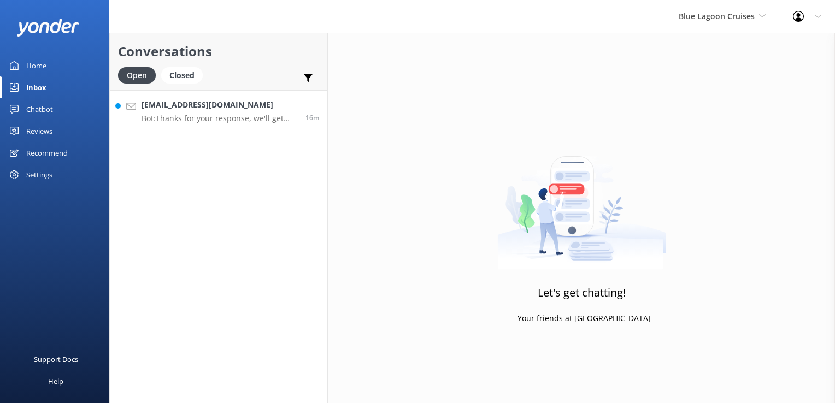
click at [240, 110] on h4 "jabraham462@gmail.com" at bounding box center [220, 105] width 156 height 12
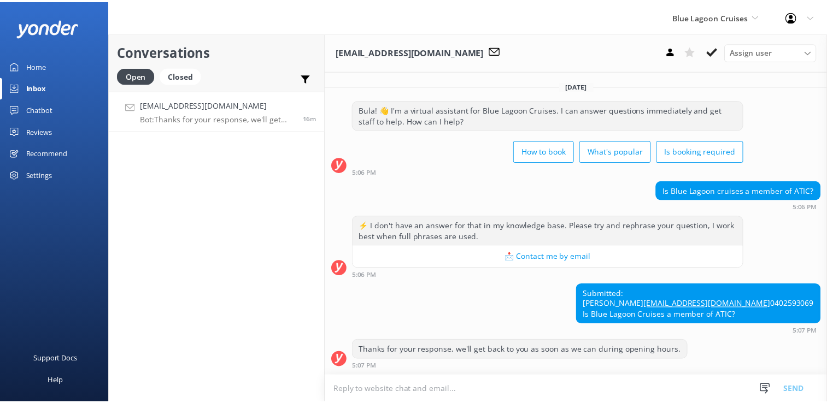
scroll to position [19, 0]
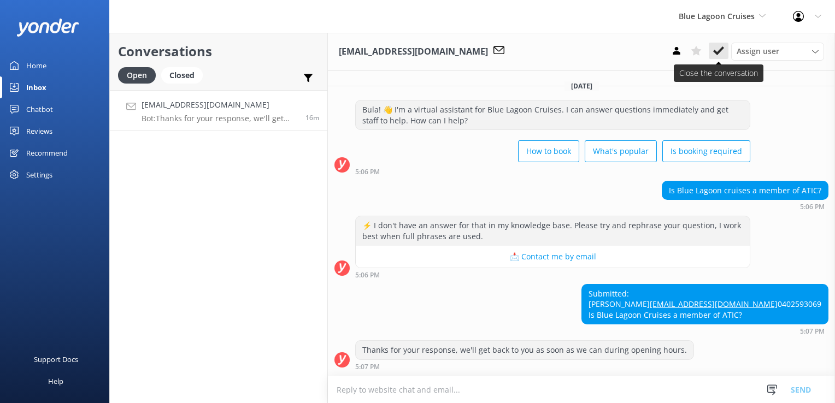
click at [716, 52] on use at bounding box center [718, 50] width 11 height 9
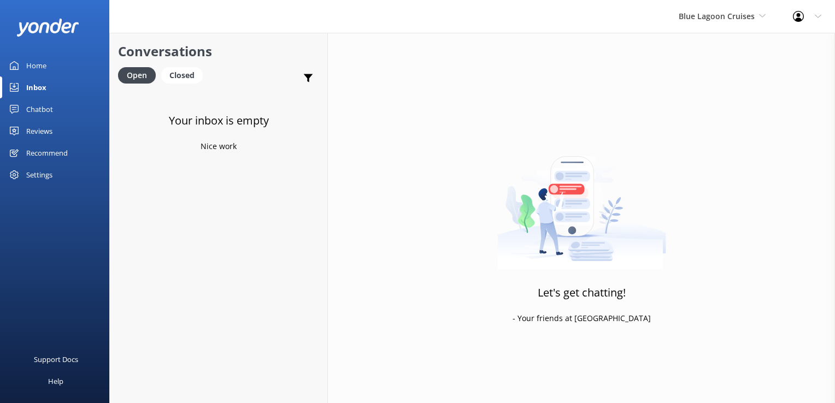
click at [50, 117] on div "Chatbot" at bounding box center [39, 109] width 27 height 22
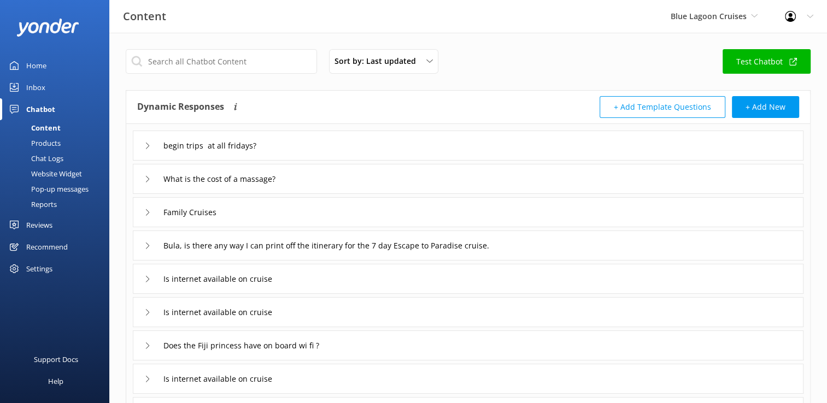
click at [57, 159] on div "Chat Logs" at bounding box center [35, 158] width 57 height 15
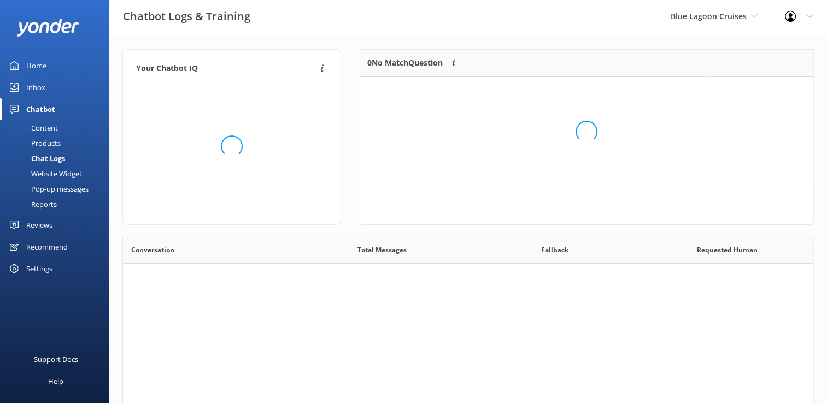
scroll to position [374, 682]
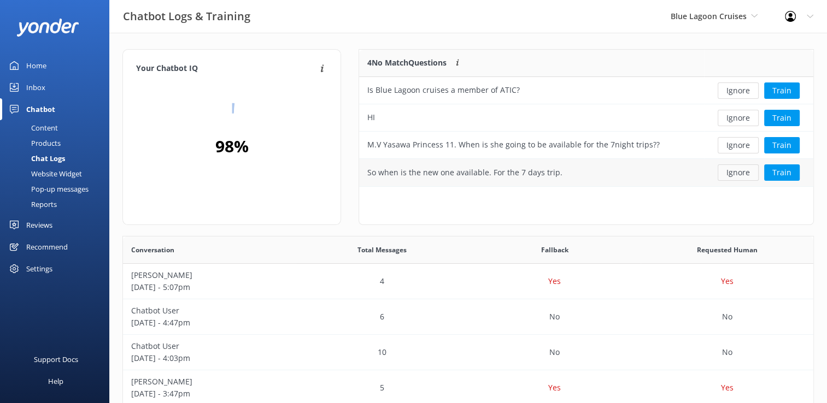
click at [730, 169] on button "Ignore" at bounding box center [738, 173] width 41 height 16
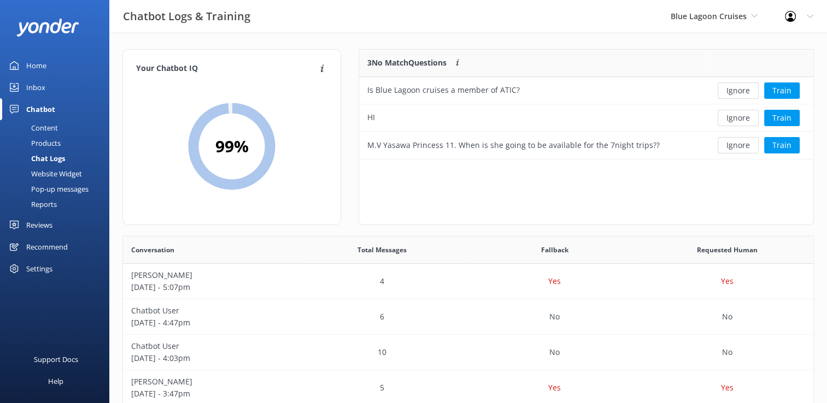
scroll to position [101, 445]
click at [734, 148] on button "Ignore" at bounding box center [738, 145] width 41 height 16
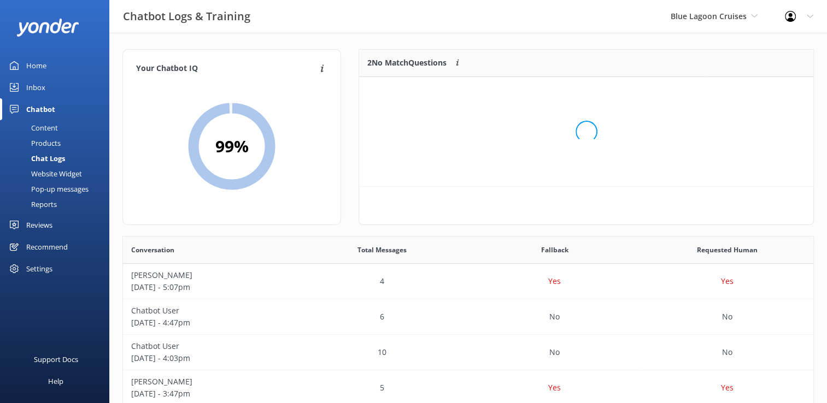
click at [737, 123] on div "Loading.." at bounding box center [586, 131] width 432 height 403
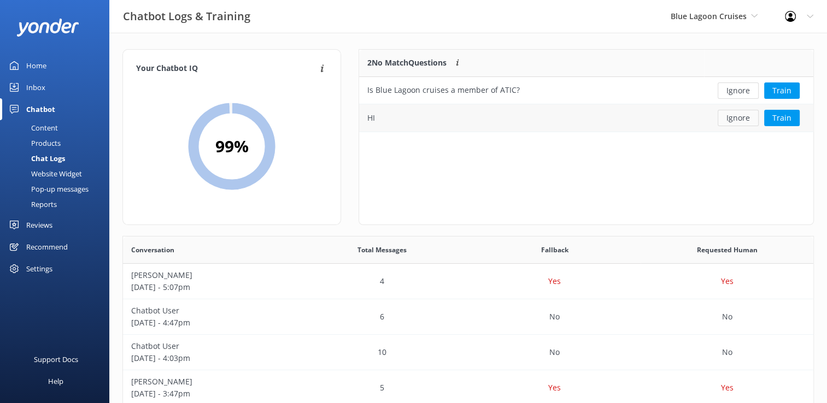
click at [737, 121] on button "Ignore" at bounding box center [738, 118] width 41 height 16
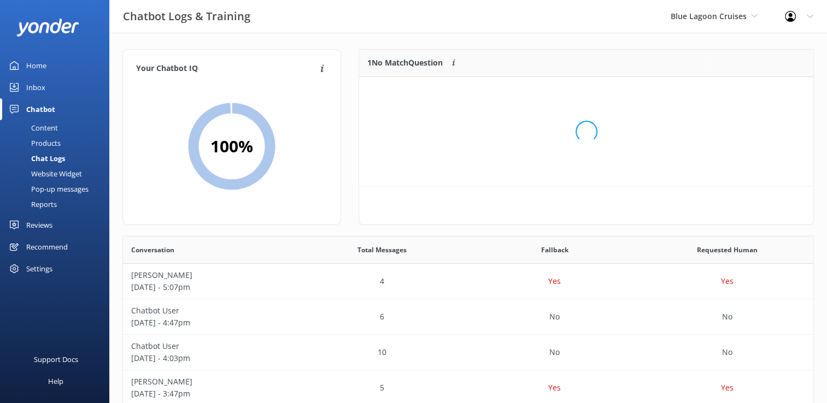
scroll to position [46, 445]
click at [739, 93] on button "Ignore" at bounding box center [738, 91] width 41 height 16
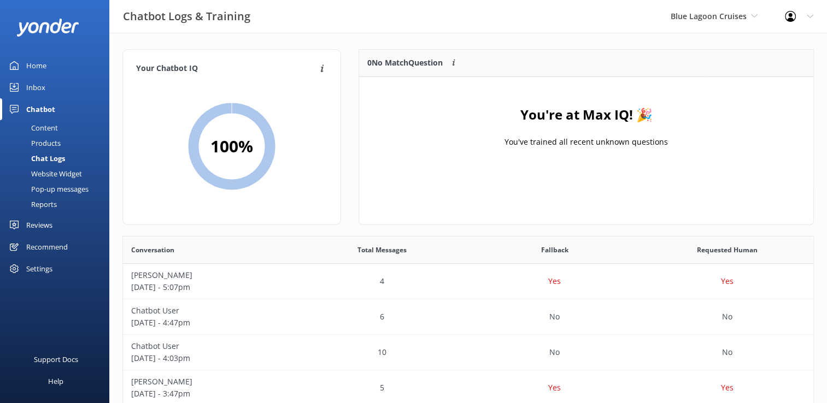
click at [728, 25] on div "Blue Lagoon Cruises South Sea Sailing South Sea Cruises Malamala Beach Club Awe…" at bounding box center [714, 16] width 114 height 33
click at [702, 49] on link "South Sea Sailing" at bounding box center [711, 46] width 109 height 26
